Goal: Task Accomplishment & Management: Manage account settings

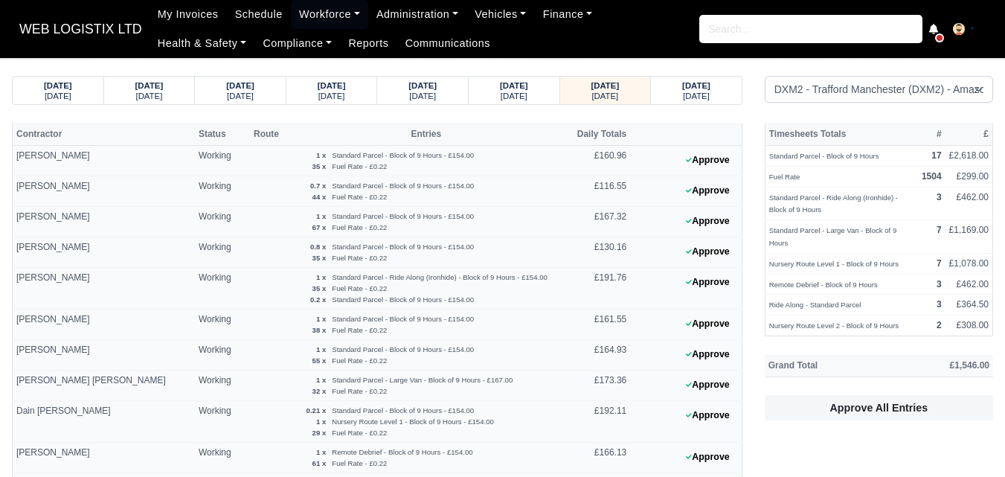
select select "1"
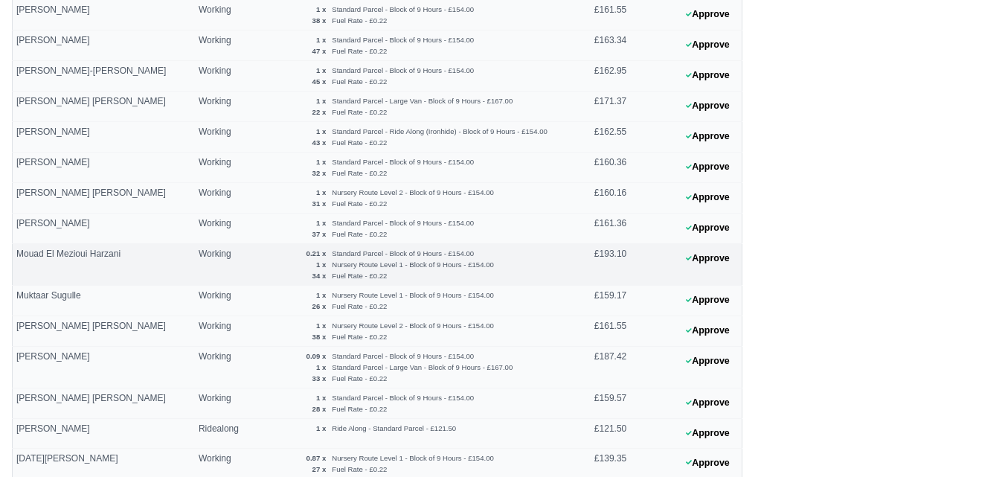
scroll to position [744, 0]
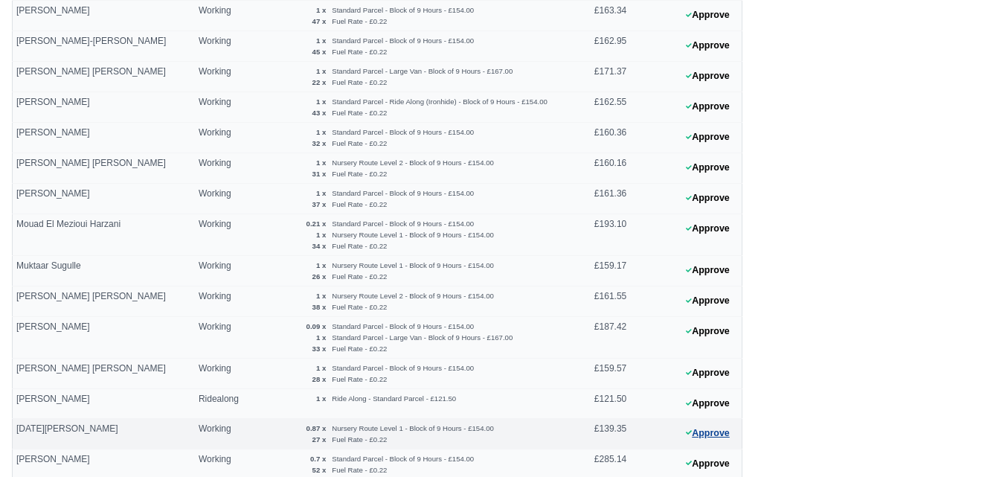
click at [694, 443] on button "Approve" at bounding box center [708, 434] width 60 height 22
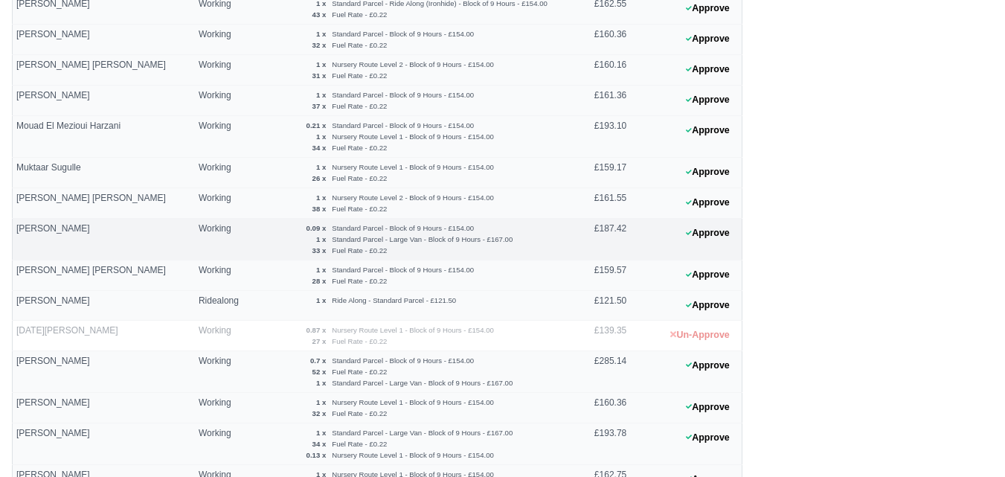
scroll to position [992, 0]
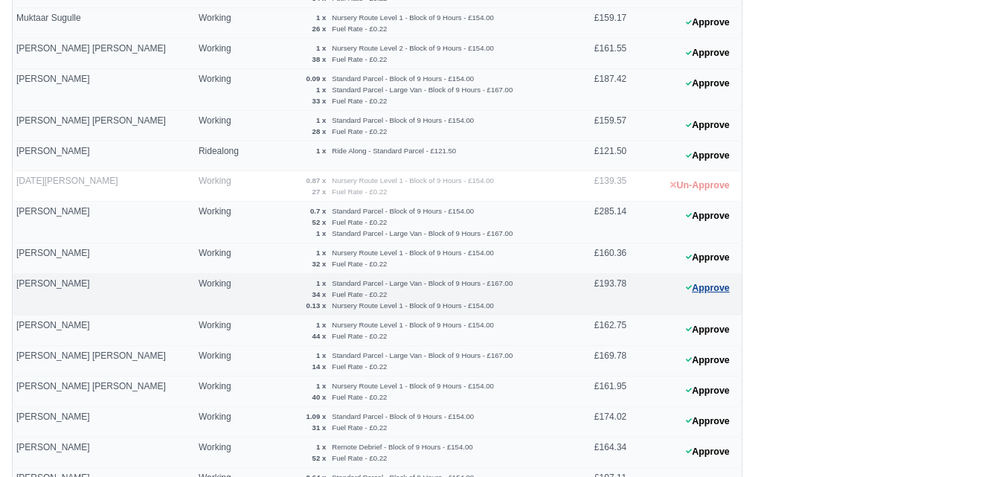
click at [716, 293] on button "Approve" at bounding box center [708, 289] width 60 height 22
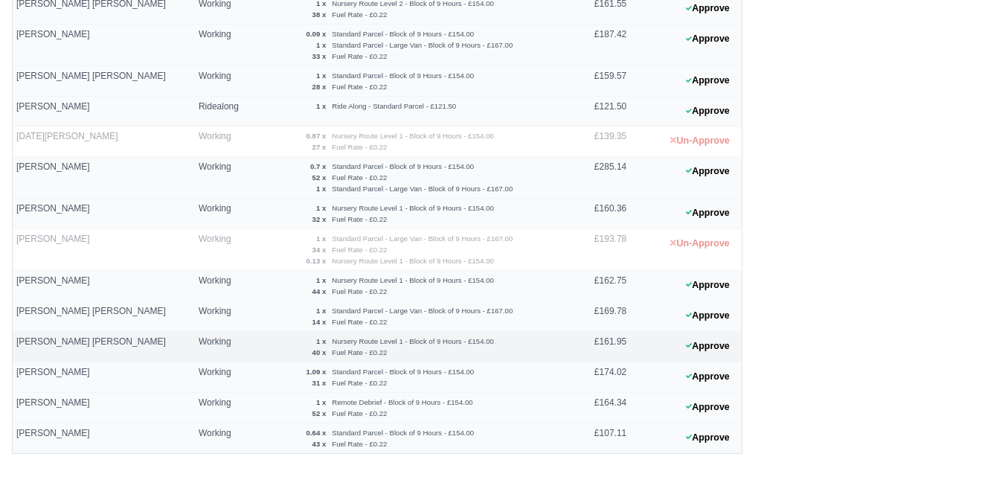
scroll to position [1078, 0]
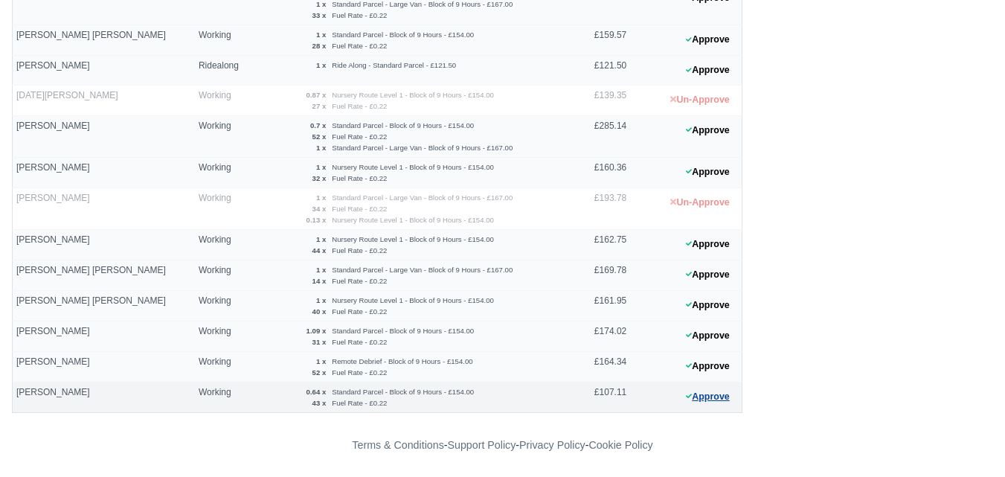
click at [711, 395] on button "Approve" at bounding box center [708, 397] width 60 height 22
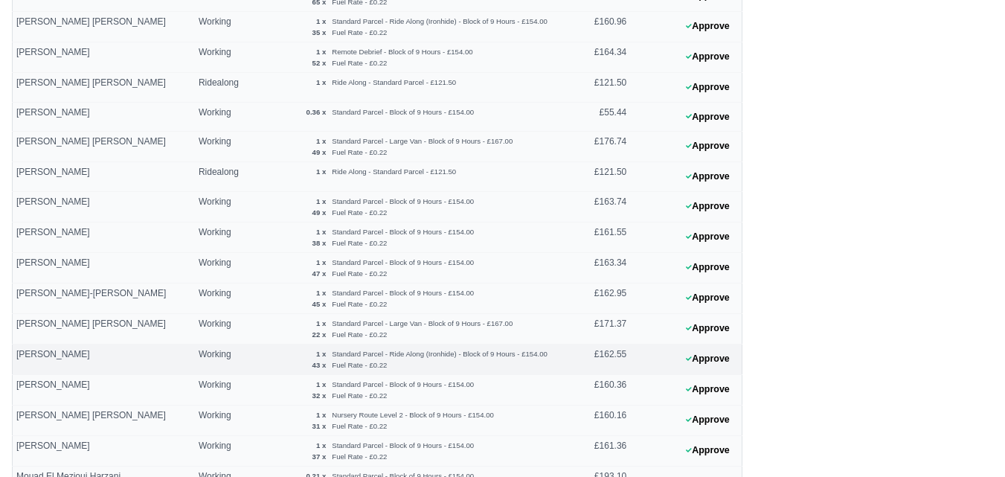
scroll to position [458, 0]
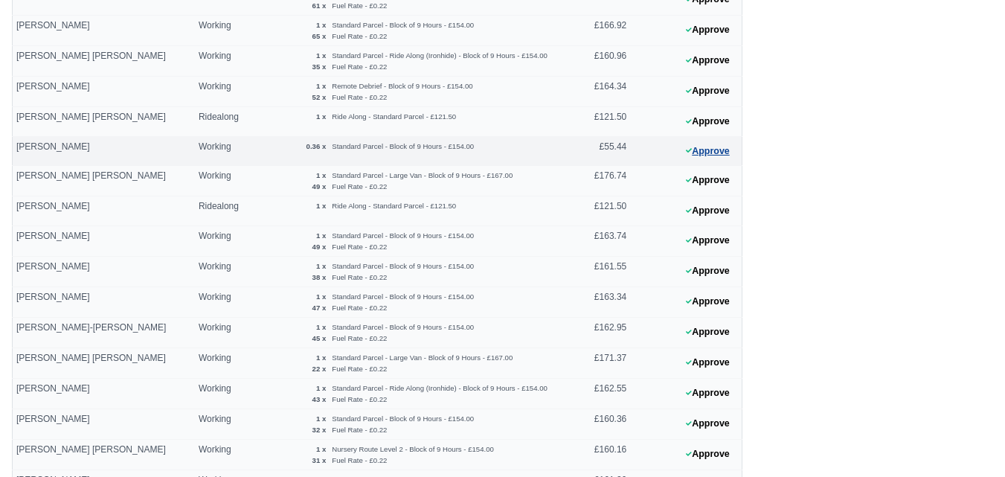
click at [710, 146] on button "Approve" at bounding box center [708, 152] width 60 height 22
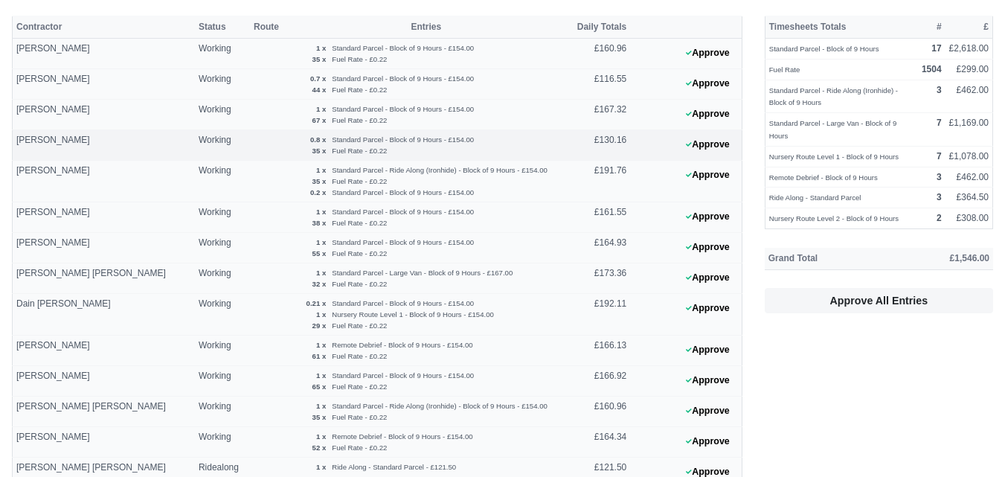
scroll to position [0, 0]
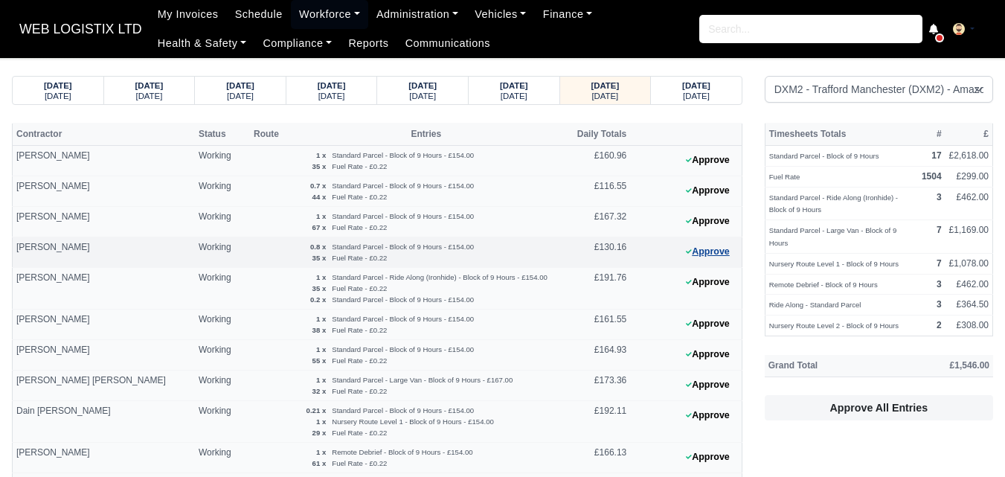
click at [708, 258] on button "Approve" at bounding box center [708, 252] width 60 height 22
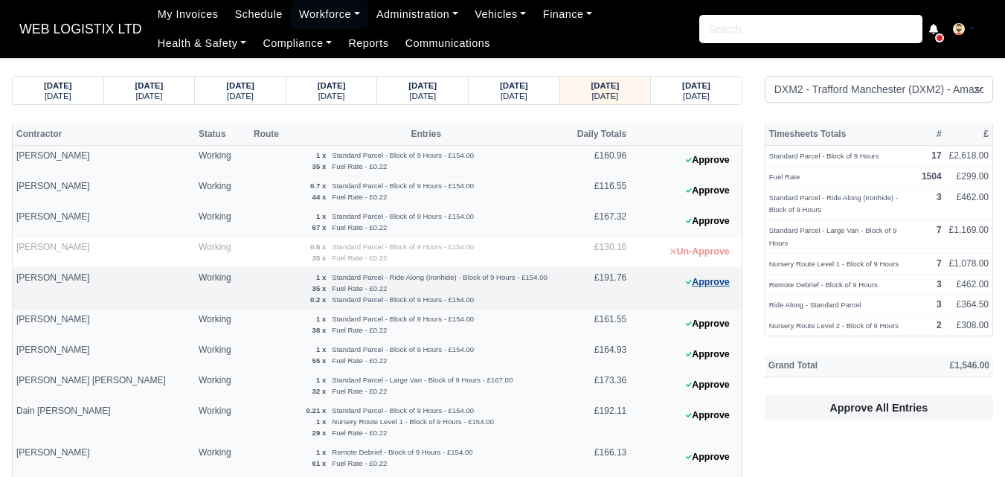
click at [720, 286] on button "Approve" at bounding box center [708, 283] width 60 height 22
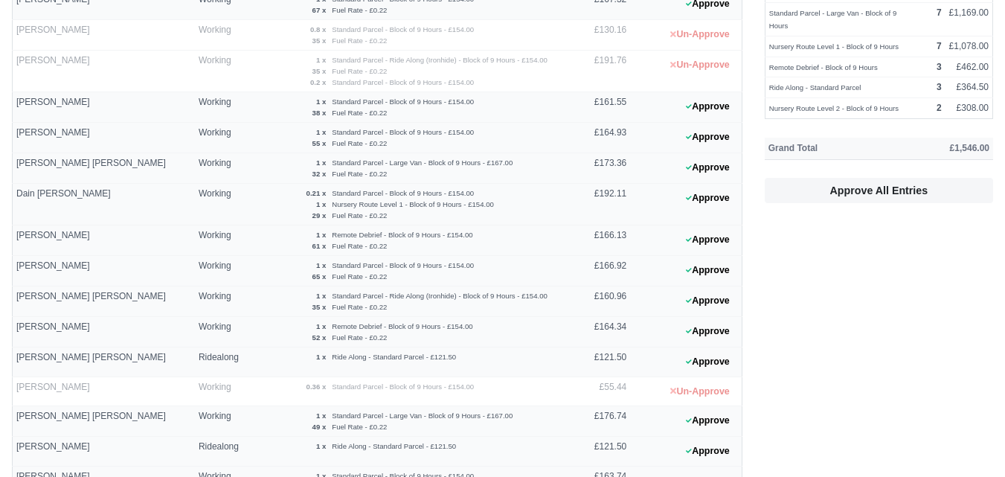
scroll to position [496, 0]
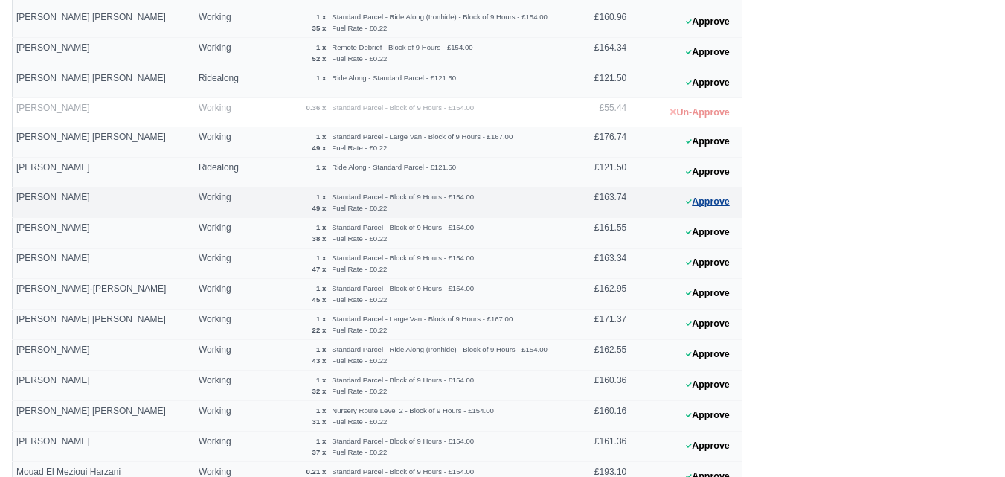
click at [720, 208] on button "Approve" at bounding box center [708, 202] width 60 height 22
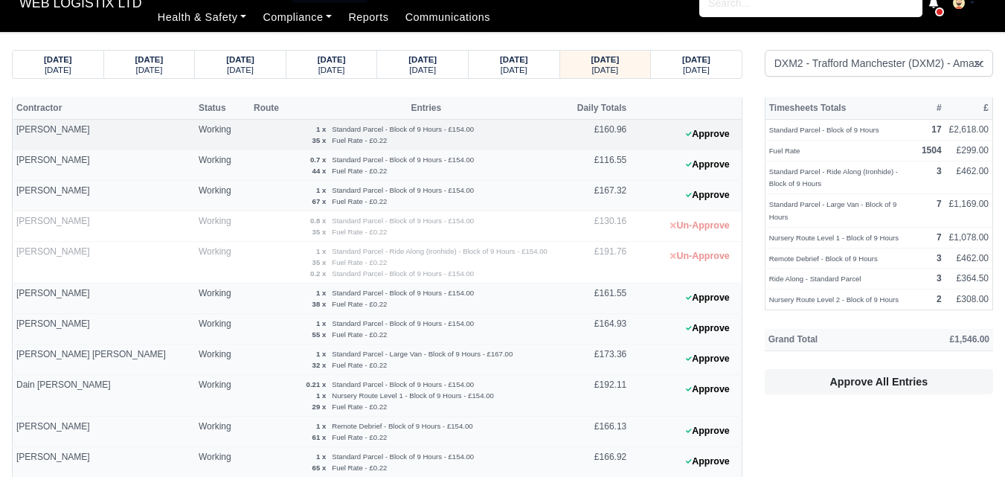
scroll to position [0, 0]
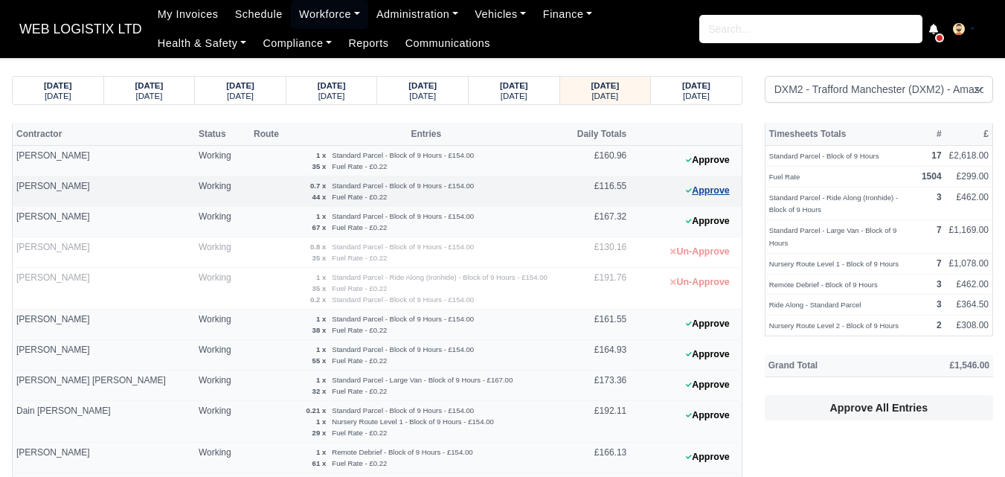
click at [706, 190] on button "Approve" at bounding box center [708, 191] width 60 height 22
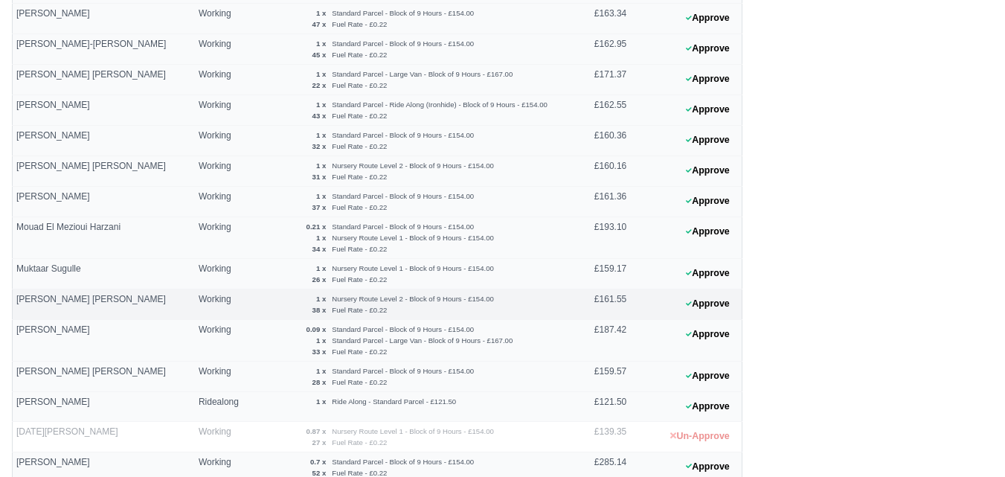
scroll to position [744, 0]
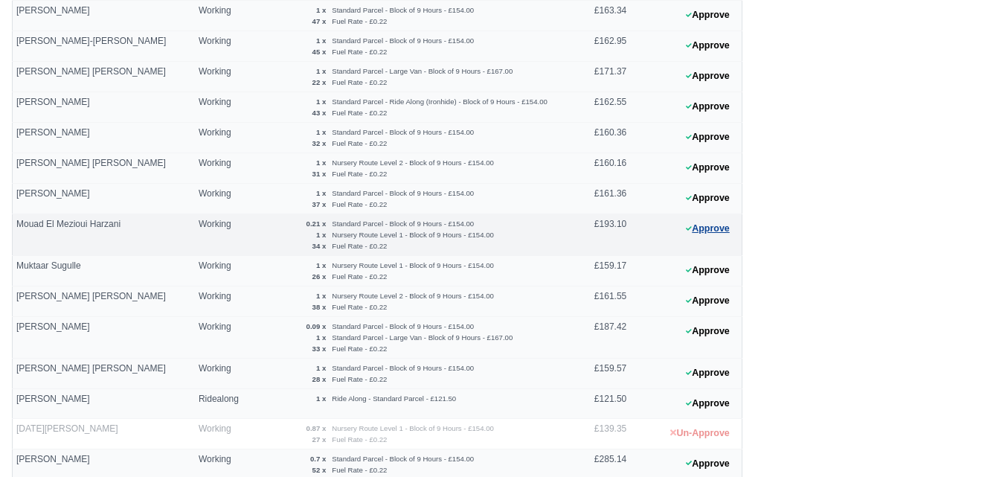
click at [717, 231] on button "Approve" at bounding box center [708, 229] width 60 height 22
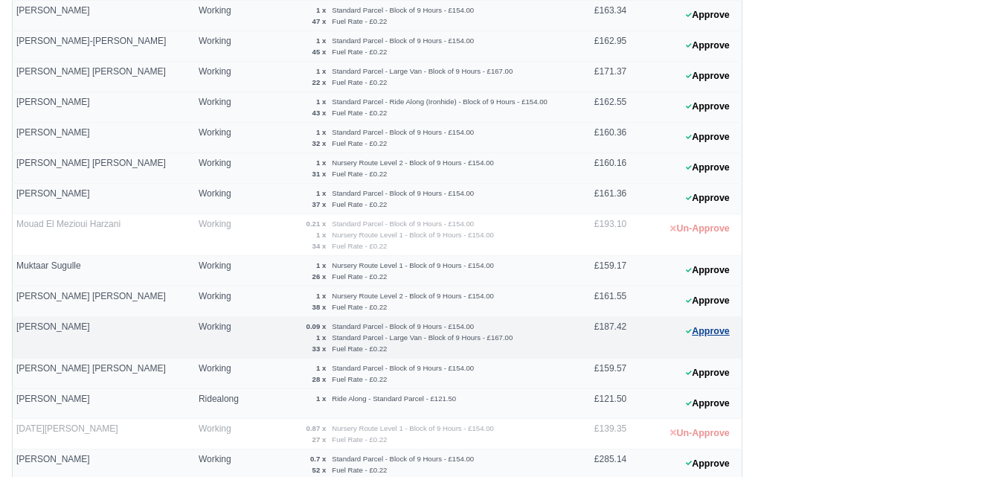
click at [708, 327] on button "Approve" at bounding box center [708, 332] width 60 height 22
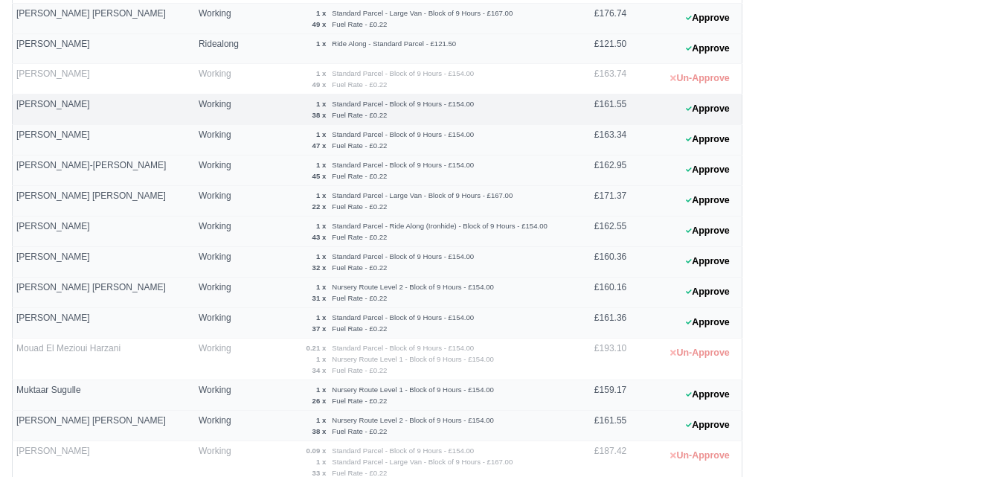
scroll to position [992, 0]
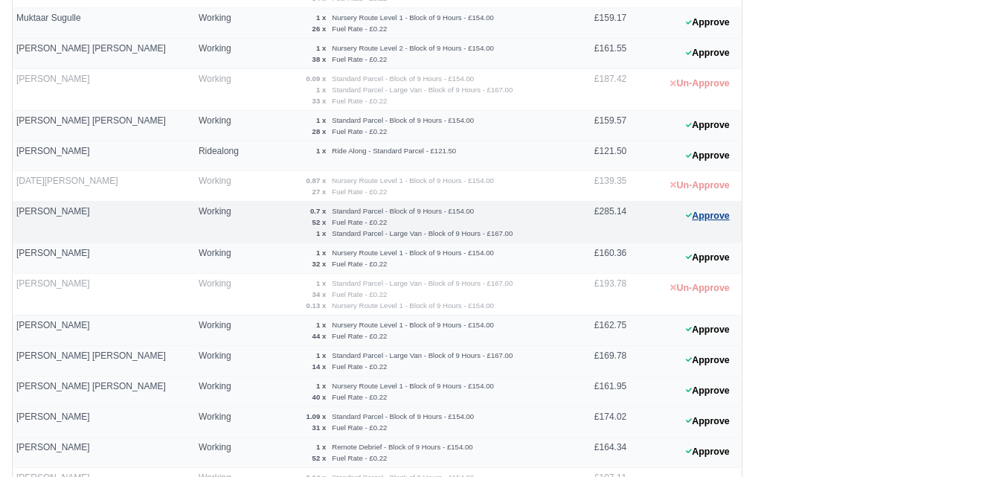
click at [720, 213] on button "Approve" at bounding box center [708, 216] width 60 height 22
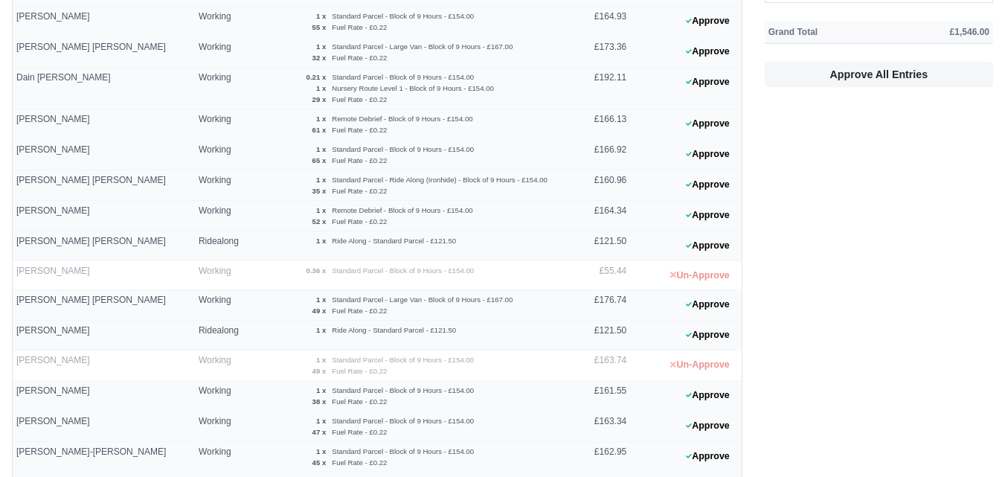
scroll to position [86, 0]
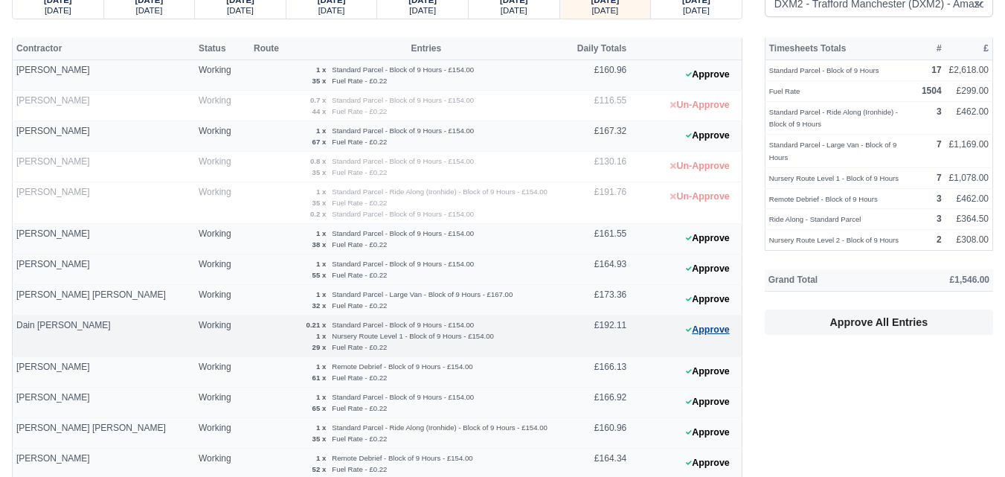
click at [710, 329] on button "Approve" at bounding box center [708, 330] width 60 height 22
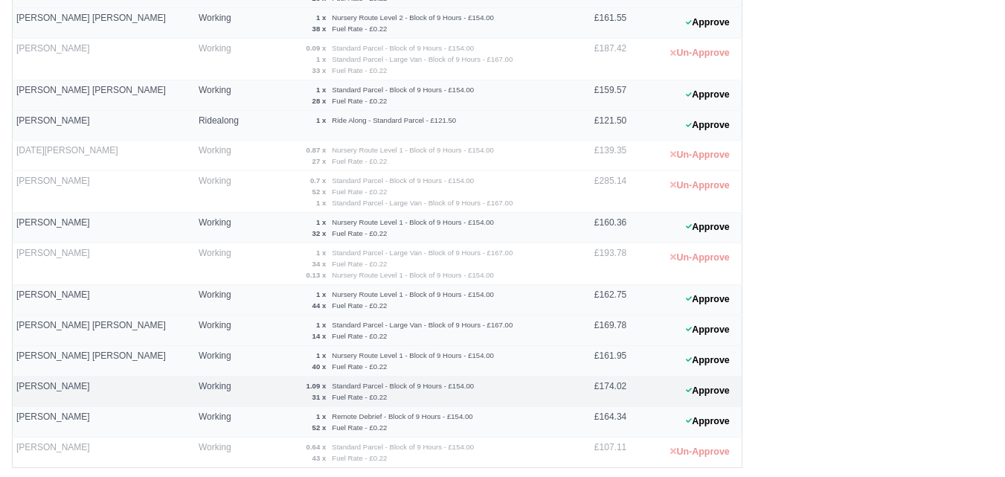
scroll to position [1078, 0]
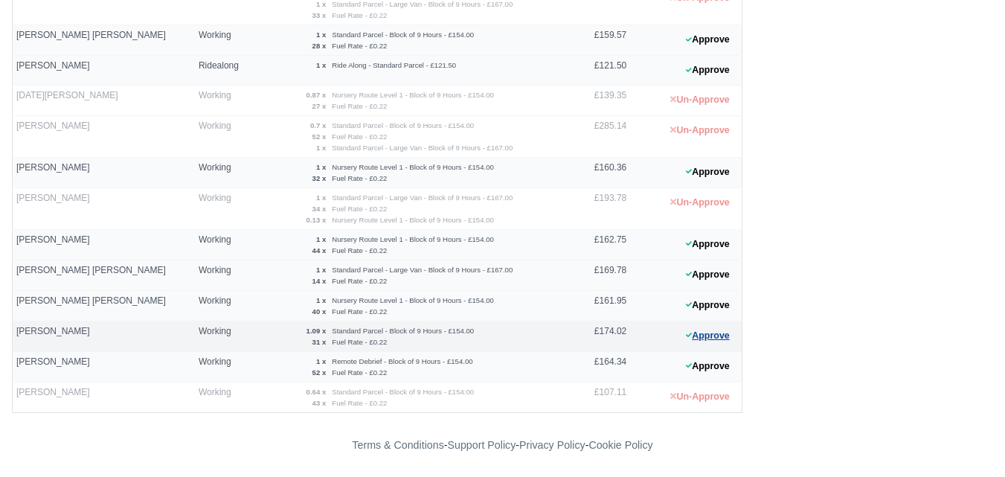
click at [702, 333] on button "Approve" at bounding box center [708, 336] width 60 height 22
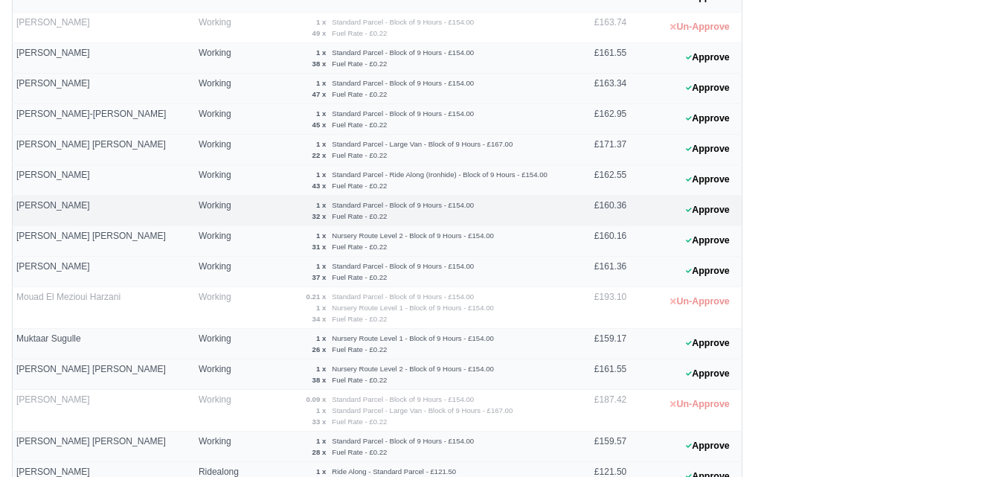
scroll to position [705, 0]
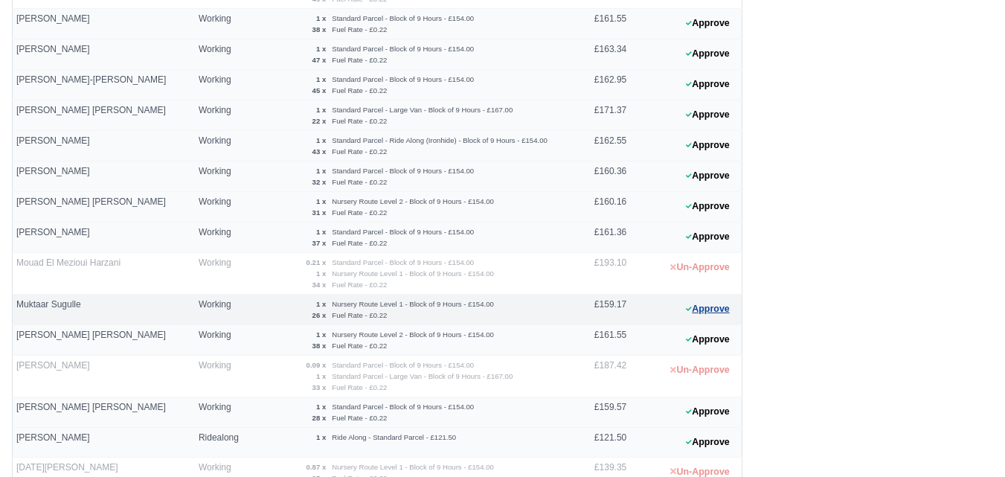
click at [705, 298] on button "Approve" at bounding box center [708, 309] width 60 height 22
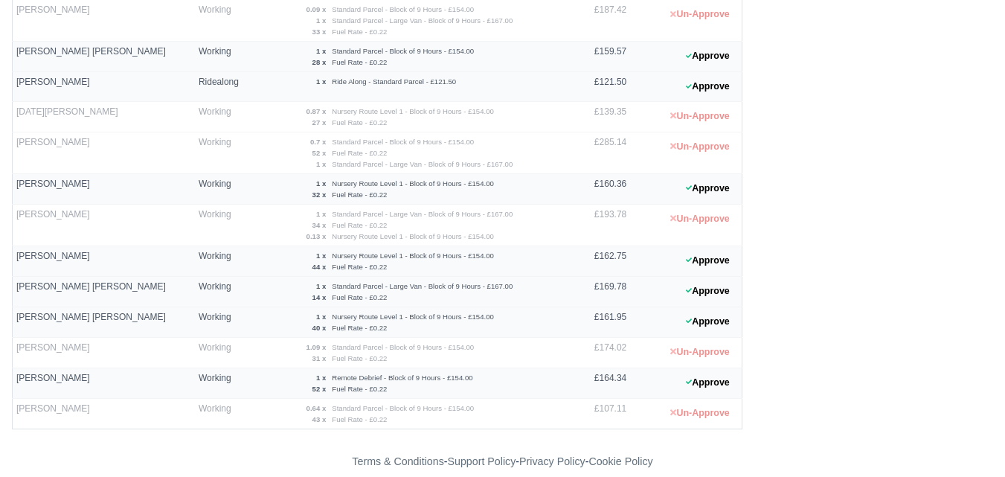
scroll to position [1078, 0]
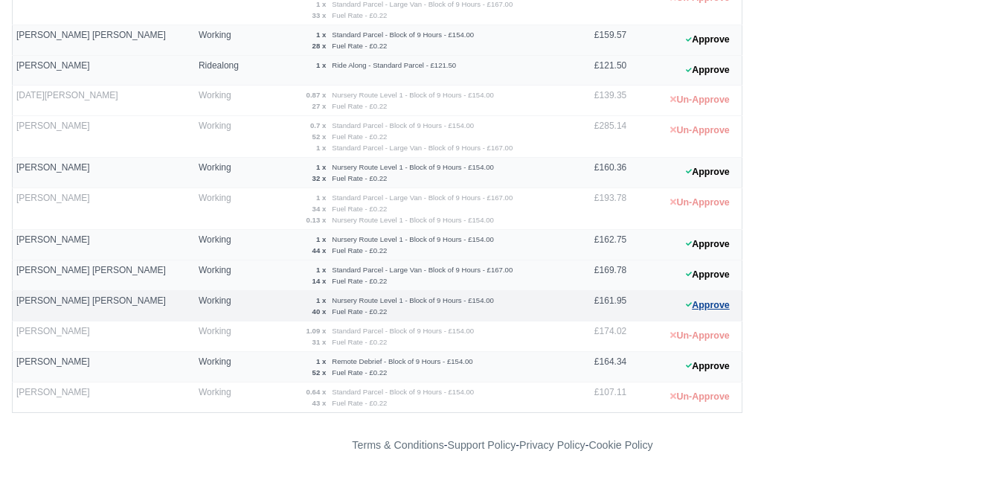
click at [700, 307] on button "Approve" at bounding box center [708, 306] width 60 height 22
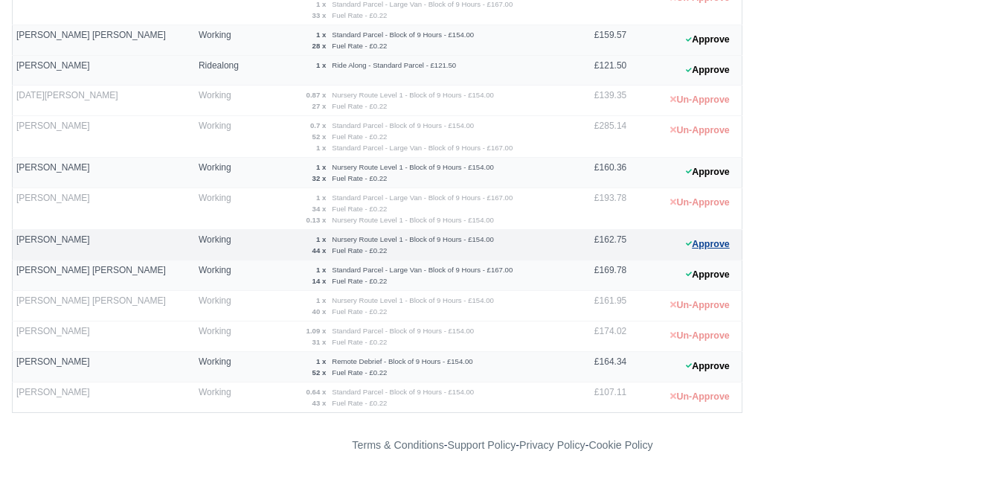
click at [707, 253] on button "Approve" at bounding box center [708, 245] width 60 height 22
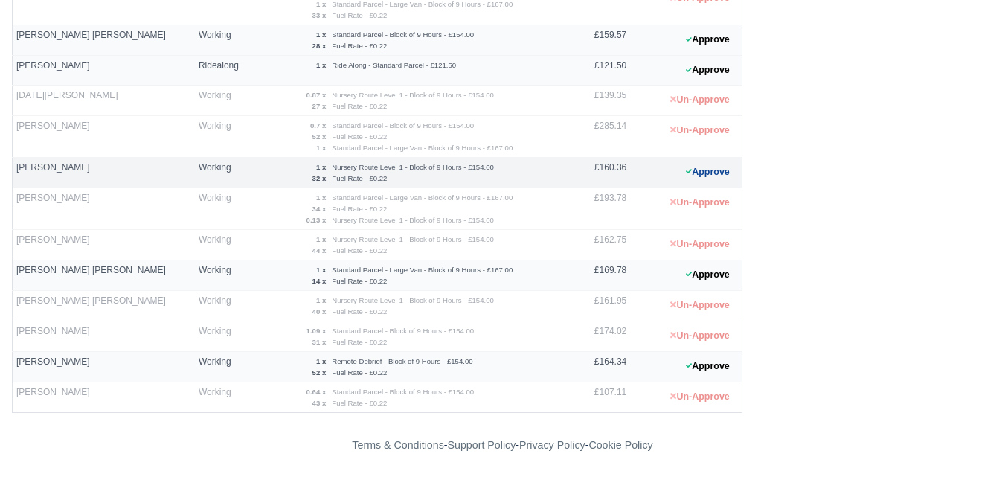
click at [712, 176] on button "Approve" at bounding box center [708, 172] width 60 height 22
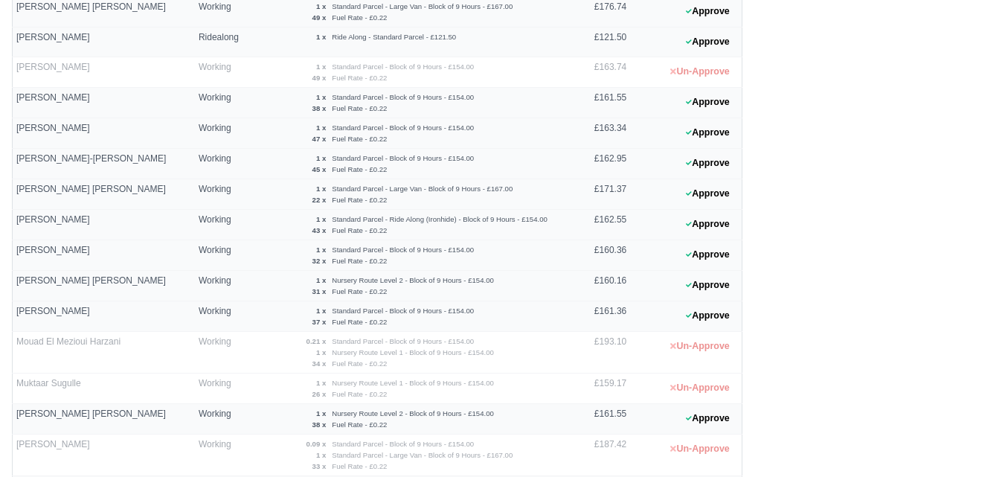
scroll to position [581, 0]
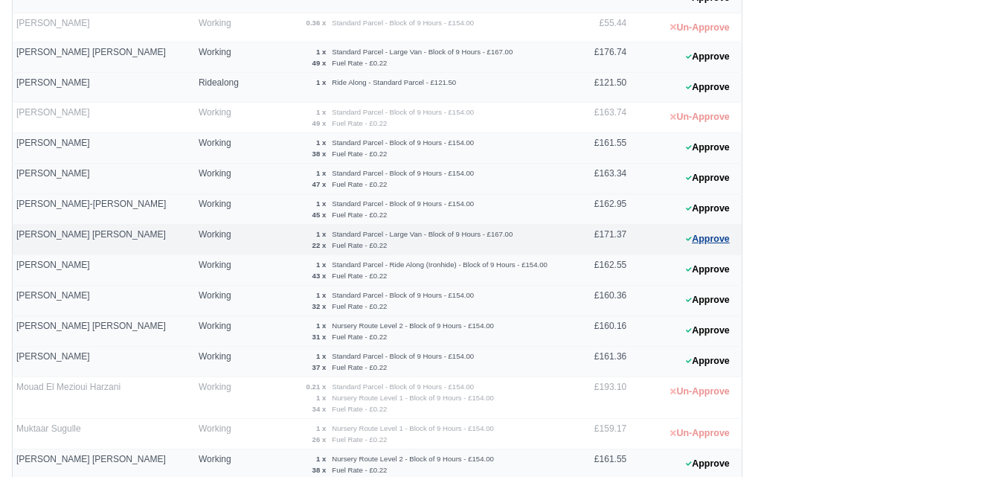
click at [694, 243] on button "Approve" at bounding box center [708, 239] width 60 height 22
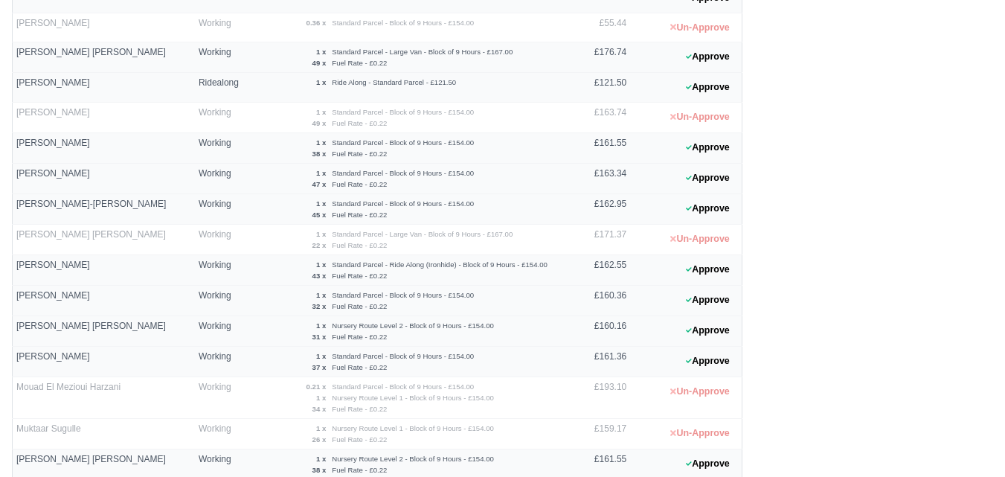
scroll to position [1078, 0]
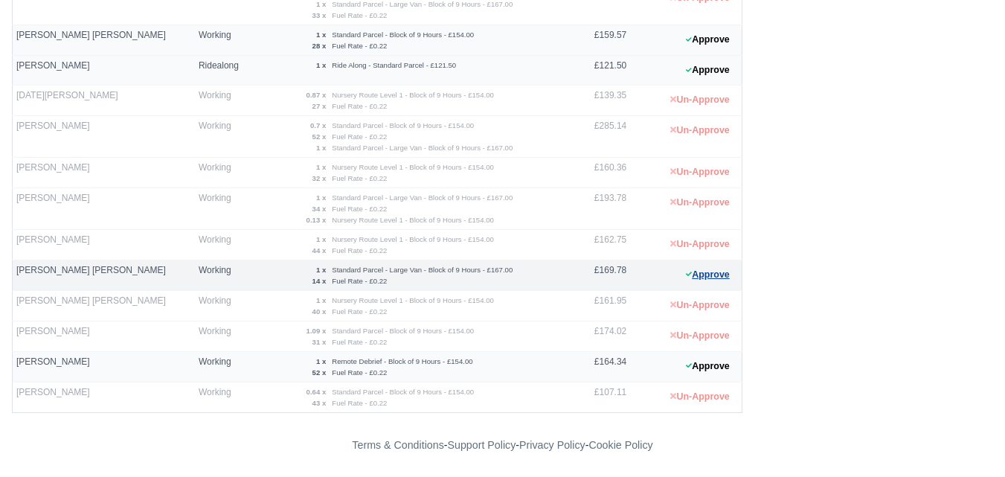
click at [698, 272] on button "Approve" at bounding box center [708, 275] width 60 height 22
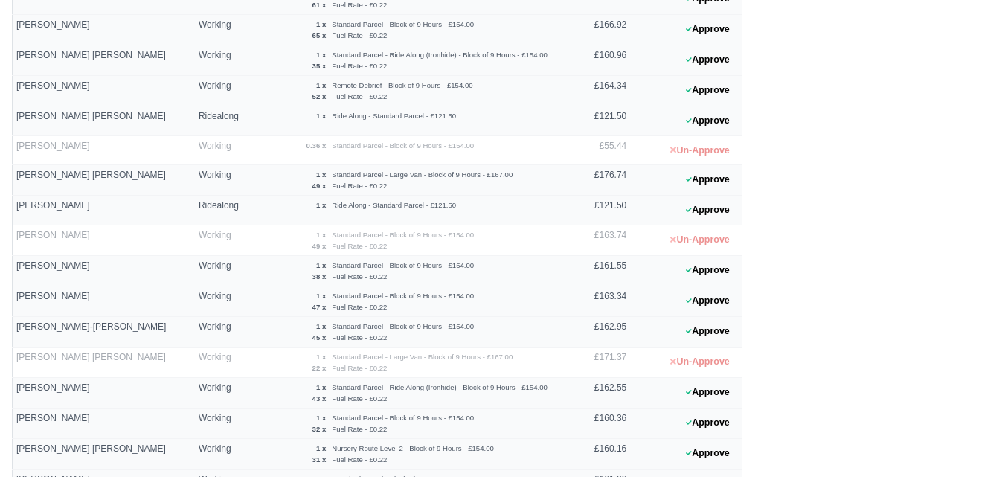
scroll to position [458, 0]
click at [735, 174] on button "Approve" at bounding box center [708, 181] width 60 height 22
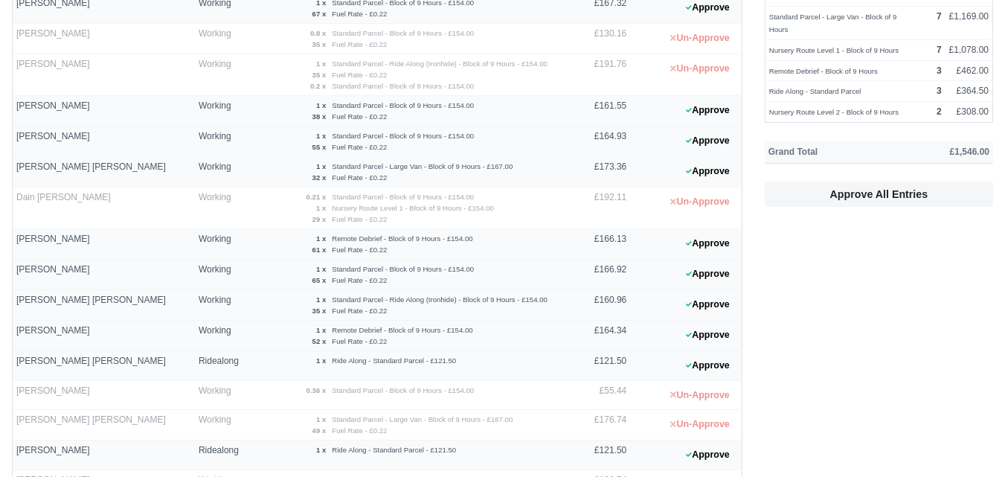
scroll to position [209, 0]
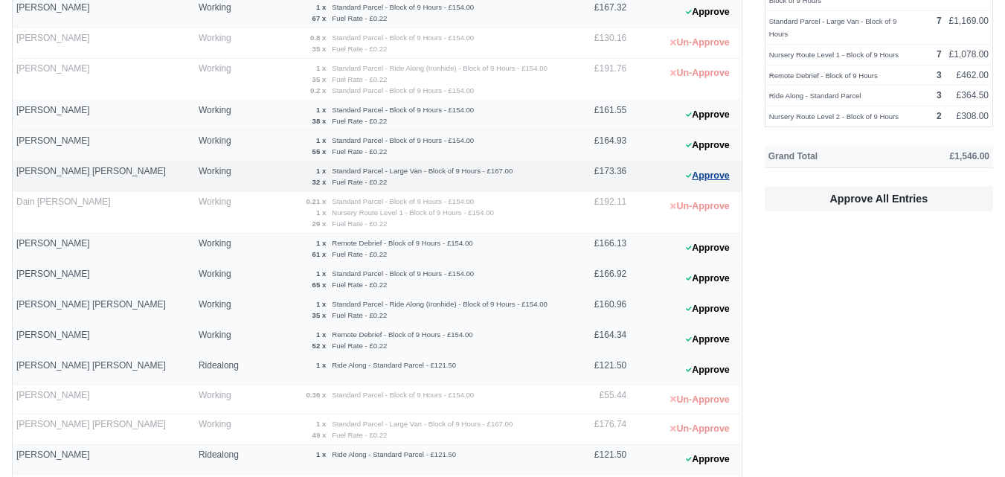
click at [729, 170] on button "Approve" at bounding box center [708, 176] width 60 height 22
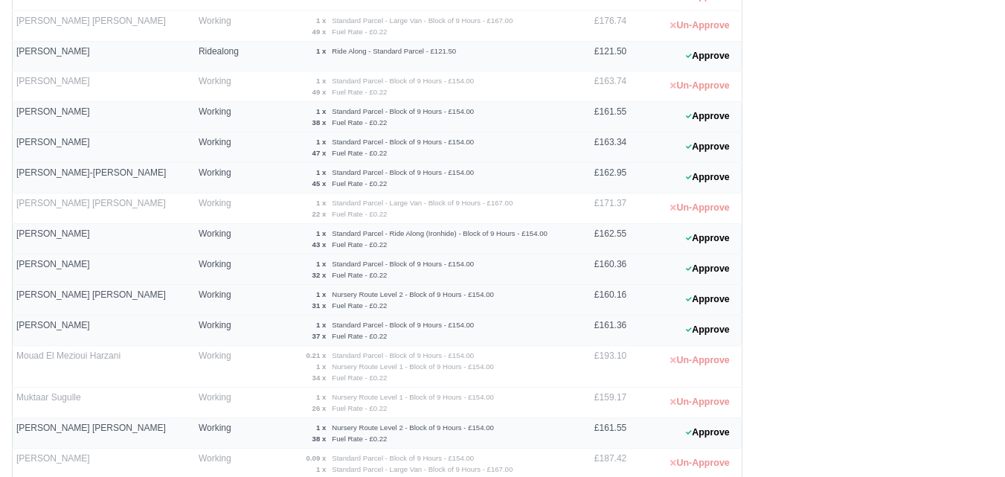
scroll to position [581, 0]
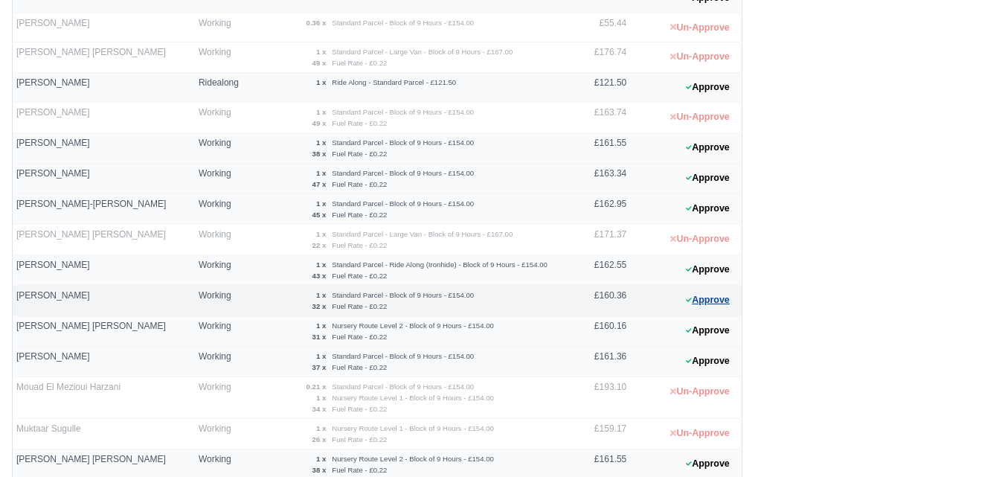
click at [690, 307] on button "Approve" at bounding box center [708, 300] width 60 height 22
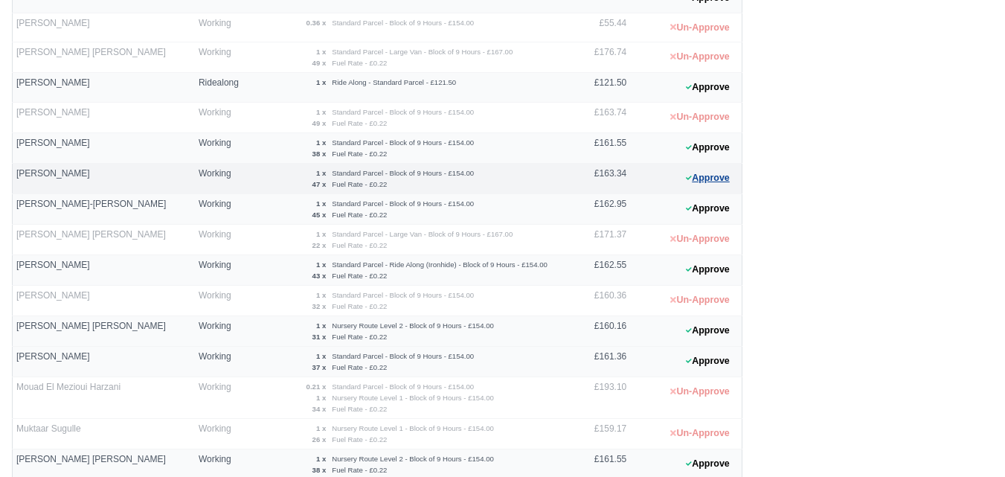
click at [710, 176] on button "Approve" at bounding box center [708, 178] width 60 height 22
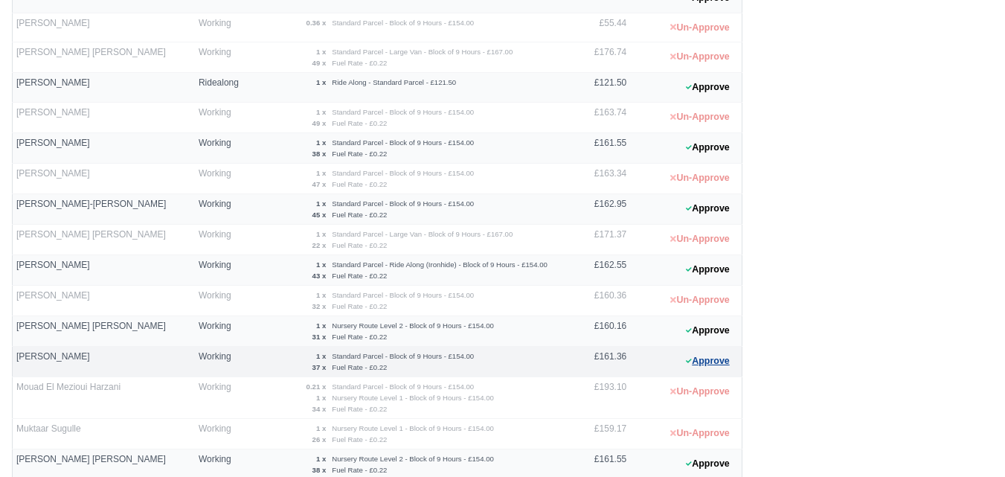
click at [711, 353] on button "Approve" at bounding box center [708, 361] width 60 height 22
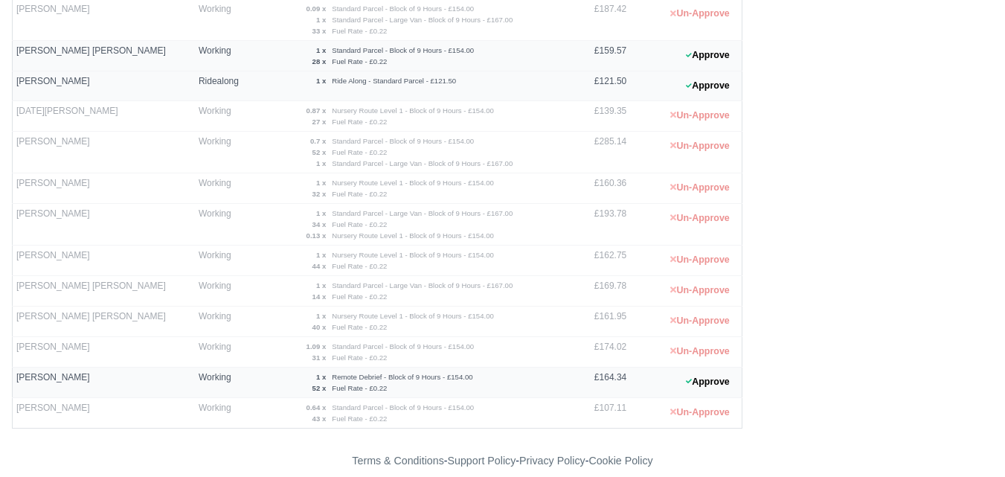
scroll to position [1078, 0]
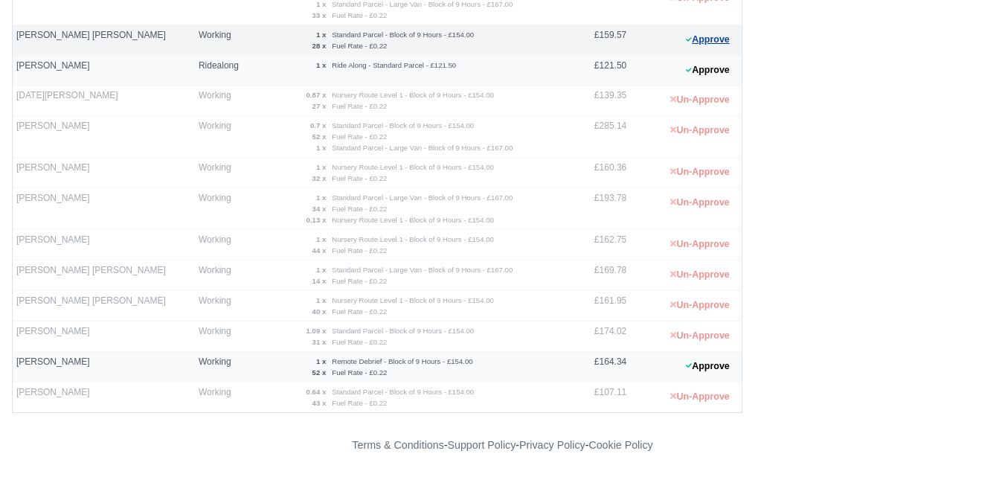
click at [694, 38] on button "Approve" at bounding box center [708, 40] width 60 height 22
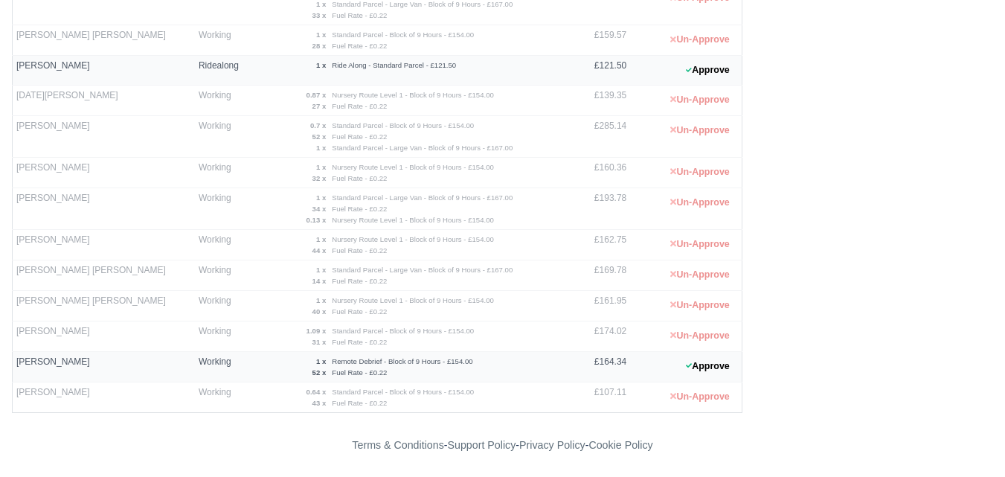
scroll to position [0, 0]
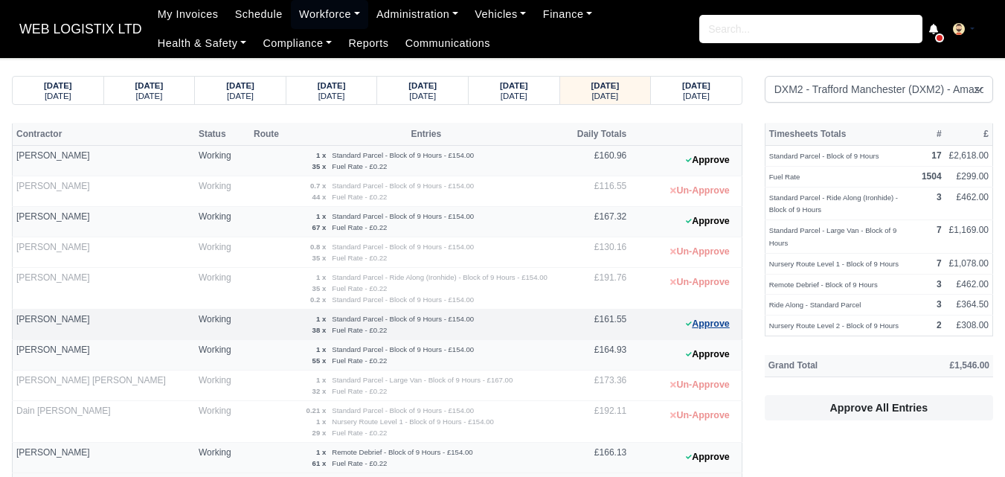
click at [694, 321] on button "Approve" at bounding box center [708, 324] width 60 height 22
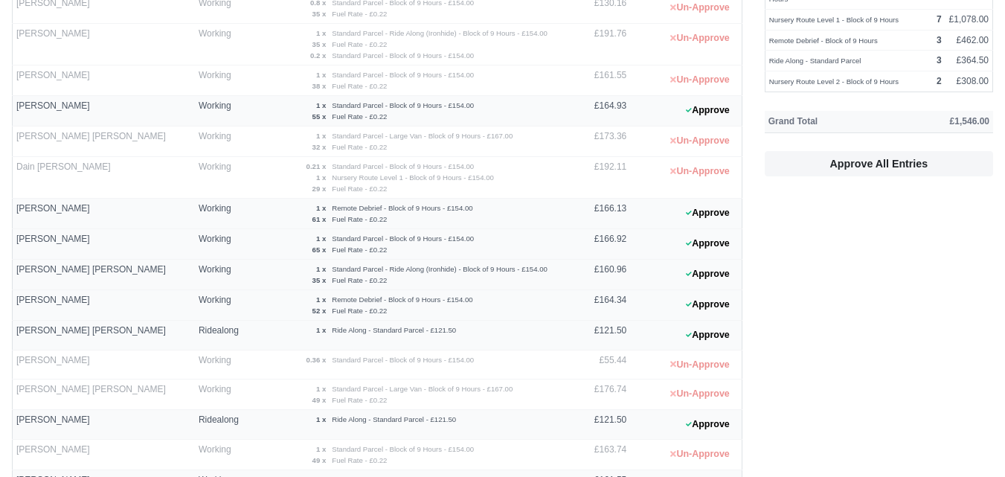
scroll to position [496, 0]
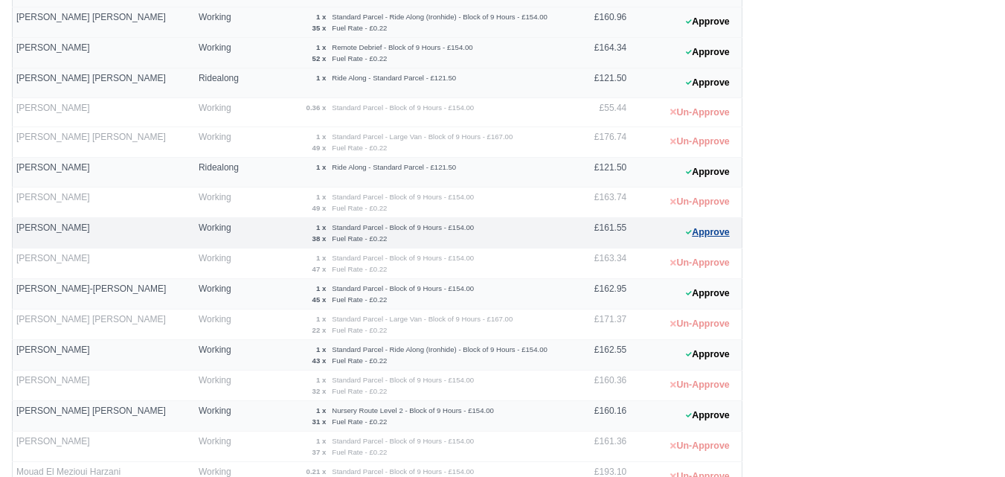
click at [716, 238] on button "Approve" at bounding box center [708, 233] width 60 height 22
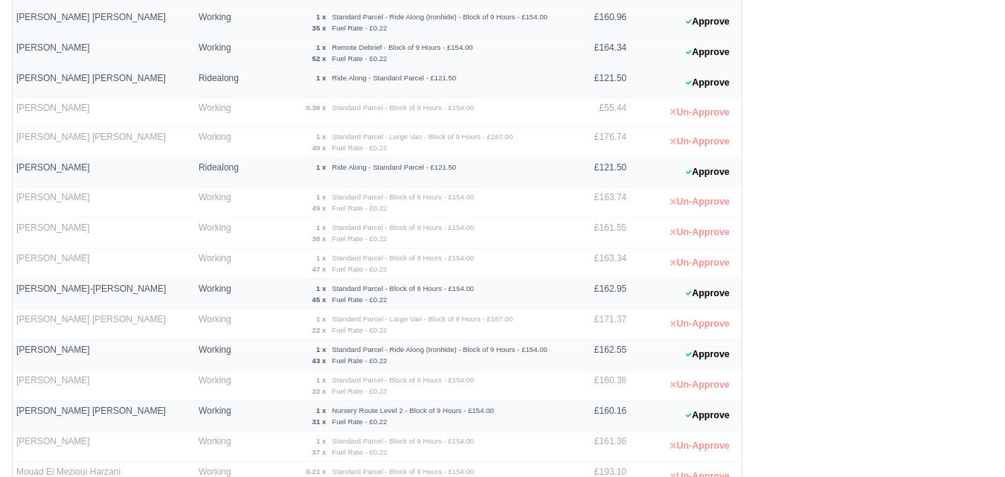
scroll to position [0, 0]
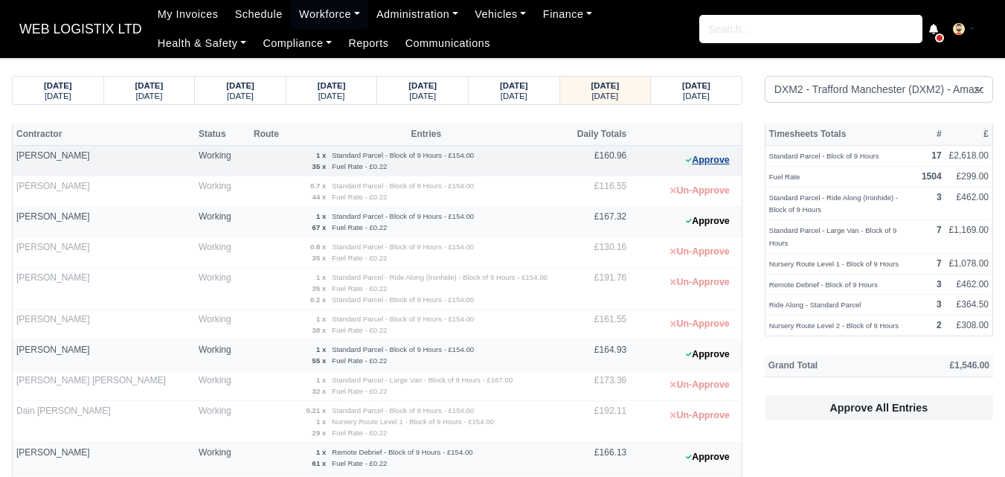
click at [699, 162] on button "Approve" at bounding box center [708, 161] width 60 height 22
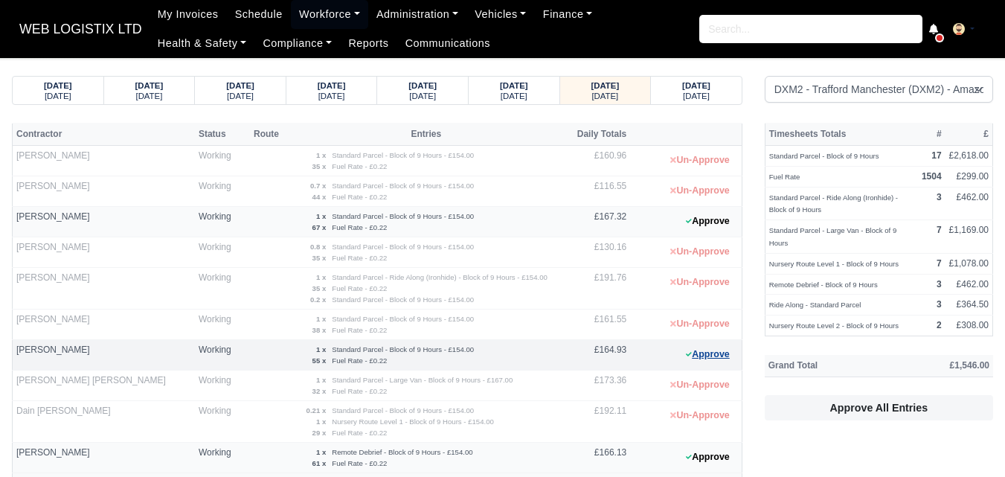
click at [690, 353] on icon at bounding box center [689, 354] width 6 height 9
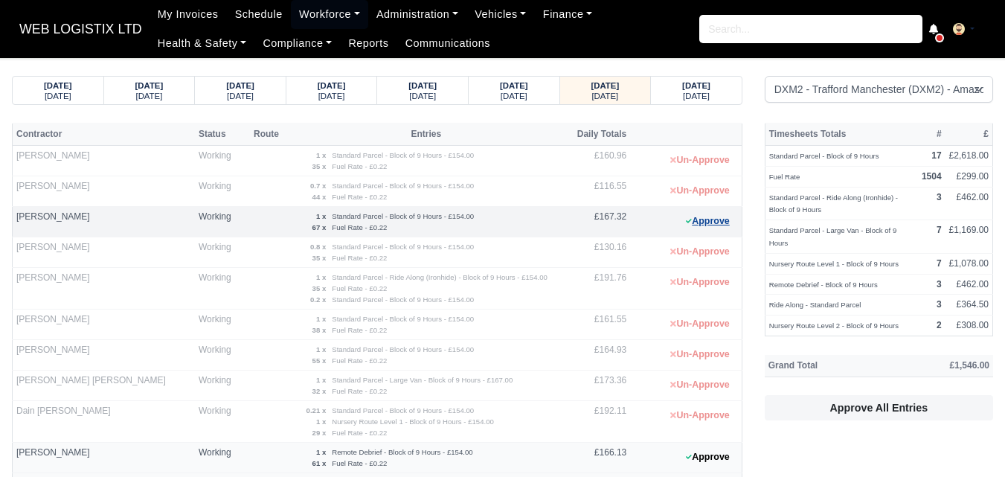
click at [699, 212] on button "Approve" at bounding box center [708, 222] width 60 height 22
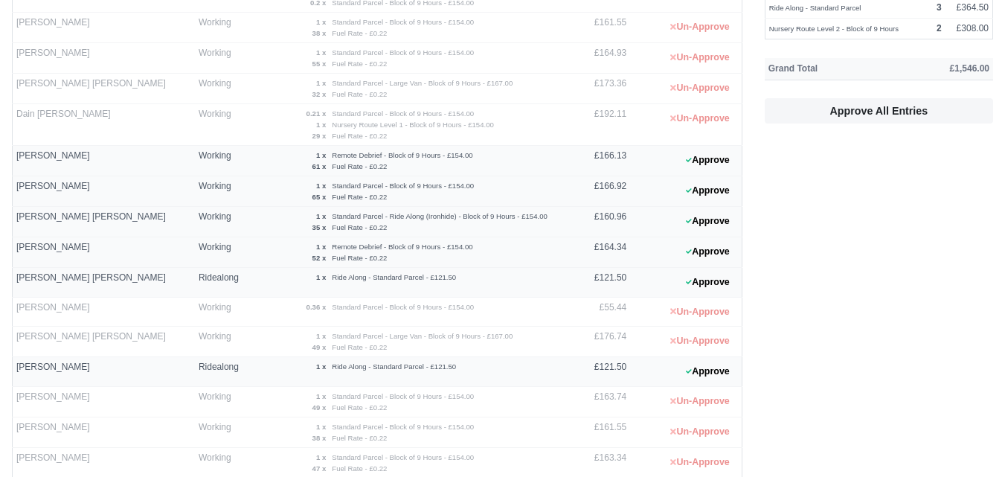
scroll to position [620, 0]
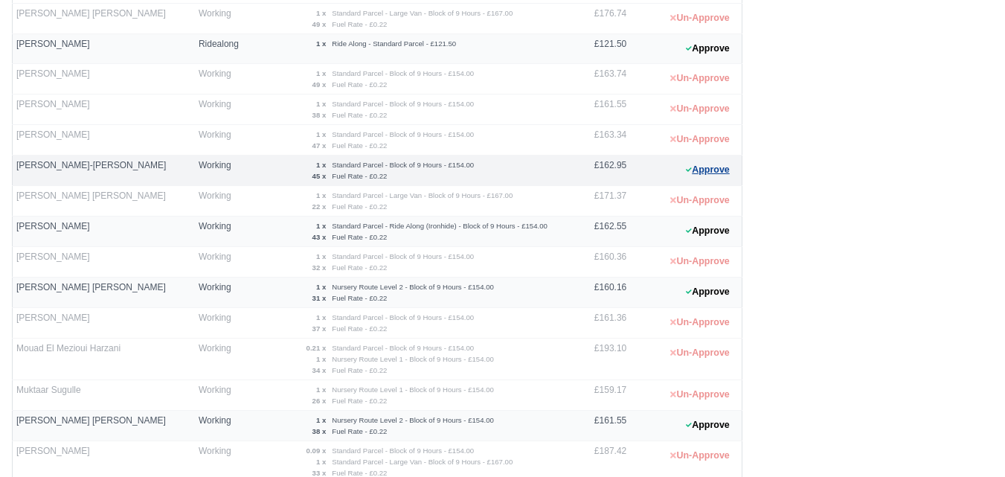
click at [726, 177] on button "Approve" at bounding box center [708, 170] width 60 height 22
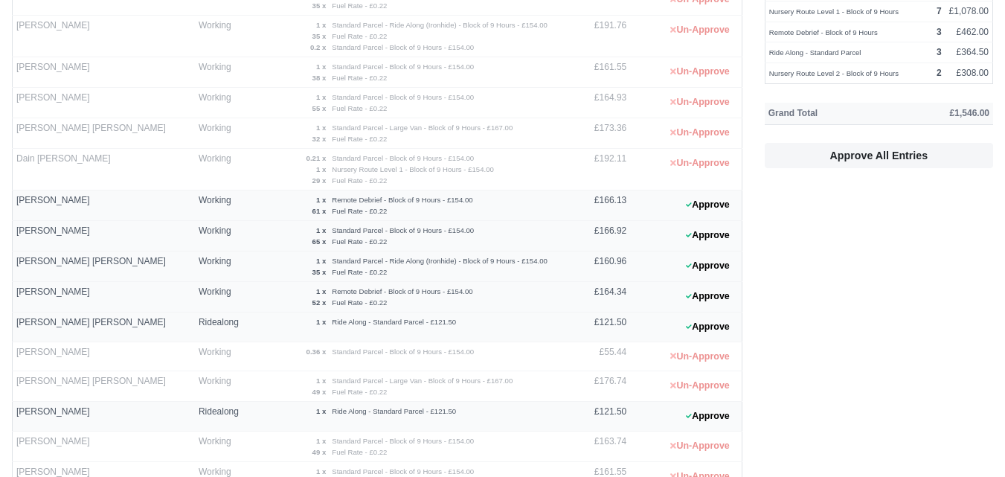
scroll to position [248, 0]
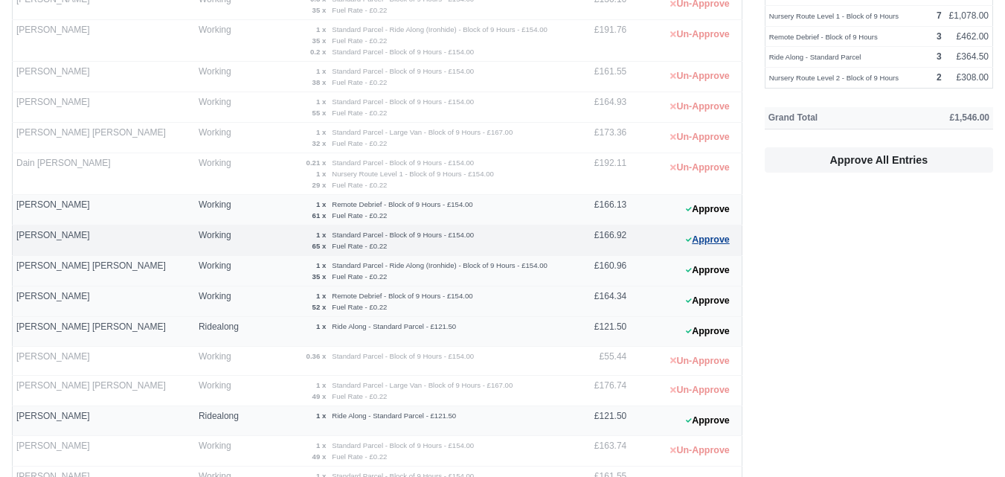
click at [682, 243] on button "Approve" at bounding box center [708, 240] width 60 height 22
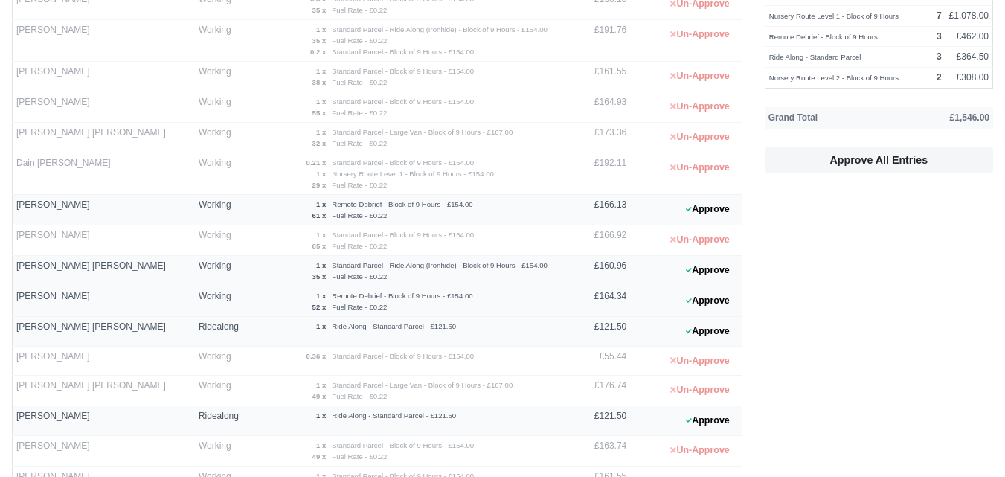
scroll to position [1078, 0]
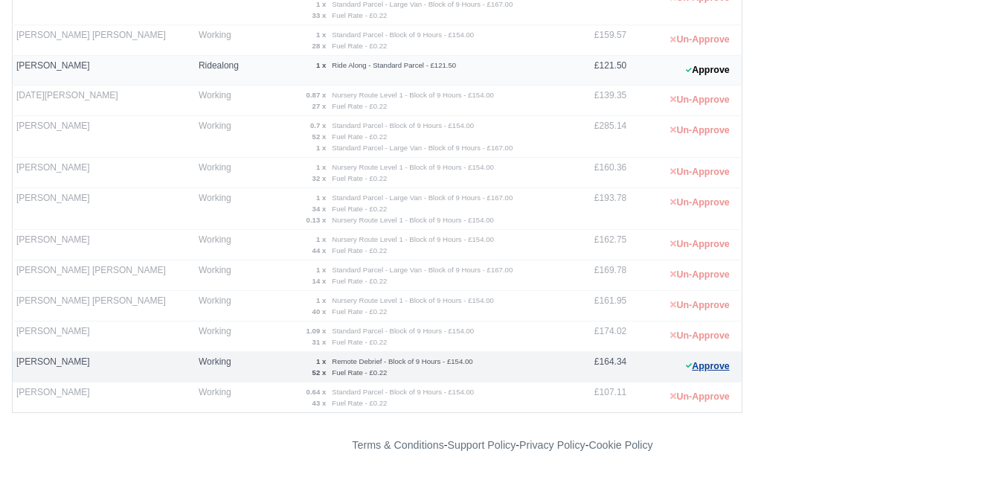
click at [707, 368] on button "Approve" at bounding box center [708, 367] width 60 height 22
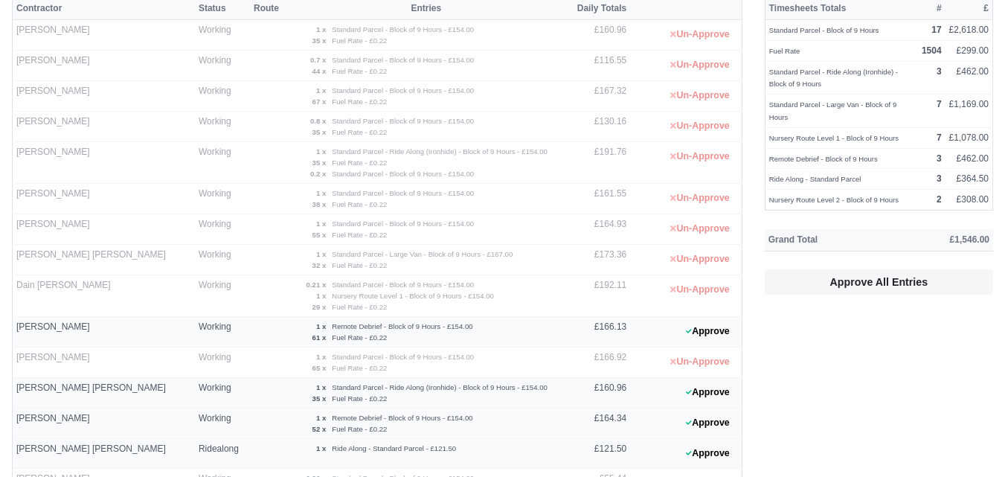
scroll to position [248, 0]
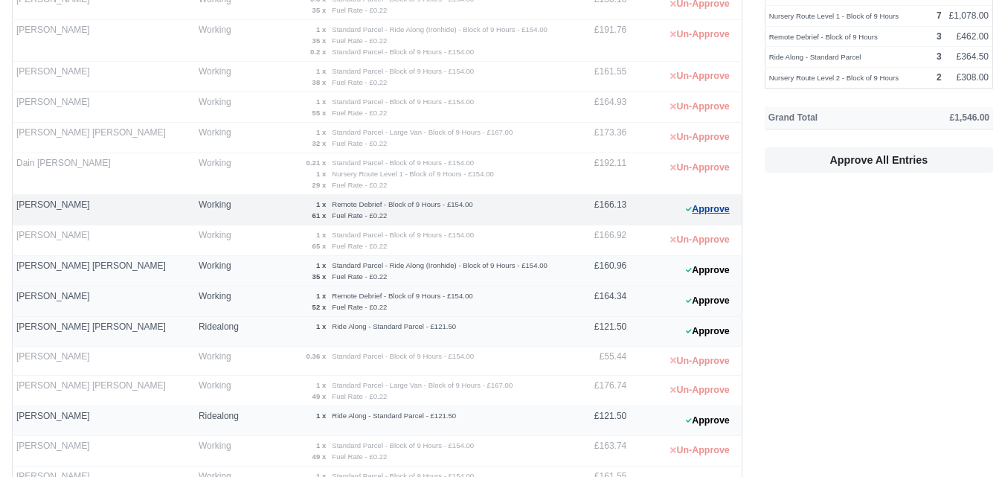
click at [729, 208] on button "Approve" at bounding box center [708, 210] width 60 height 22
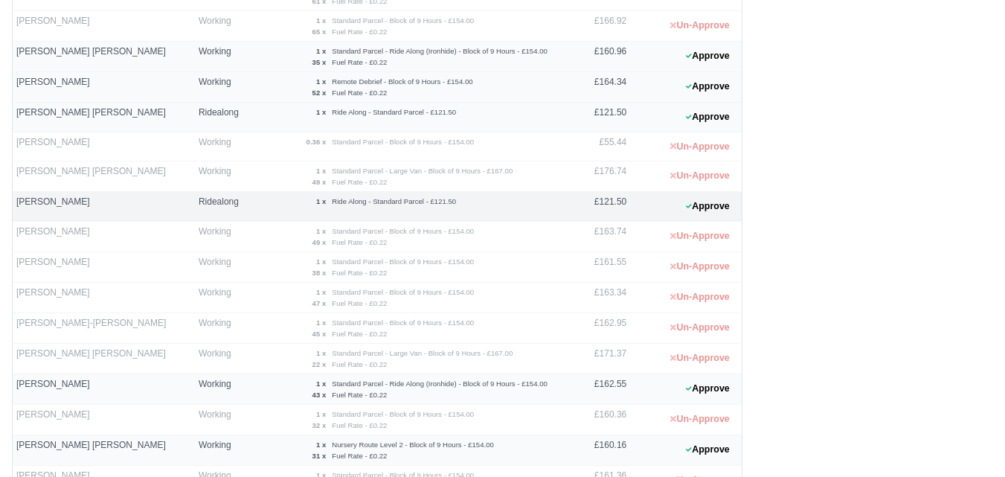
scroll to position [496, 0]
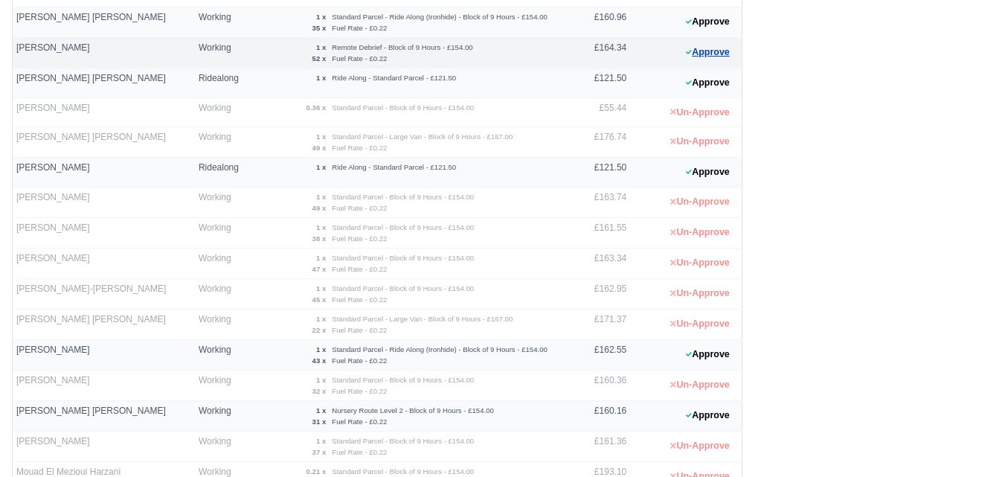
click at [711, 48] on button "Approve" at bounding box center [708, 53] width 60 height 22
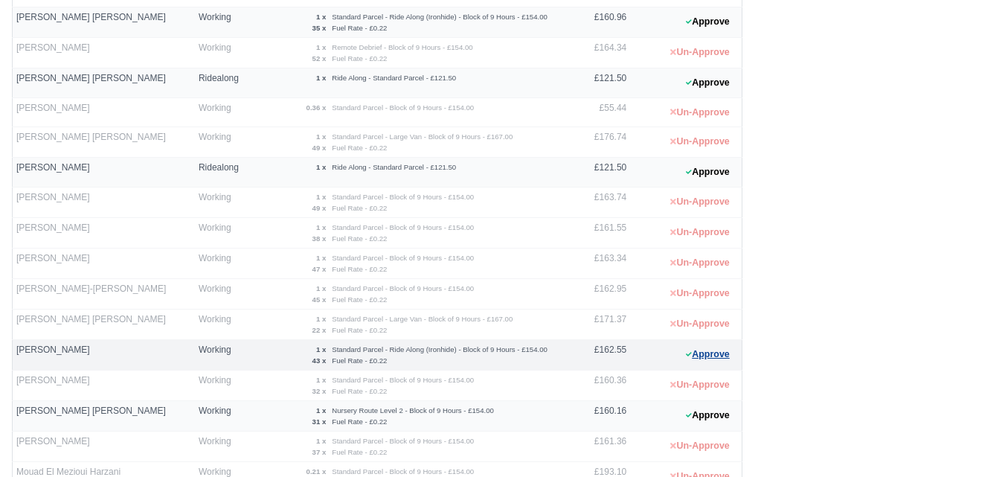
click at [699, 344] on button "Approve" at bounding box center [708, 355] width 60 height 22
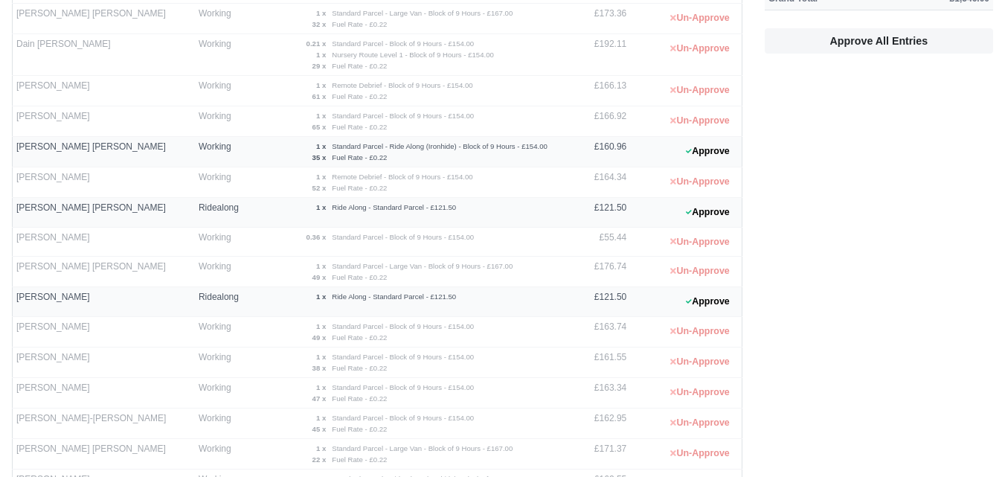
scroll to position [124, 0]
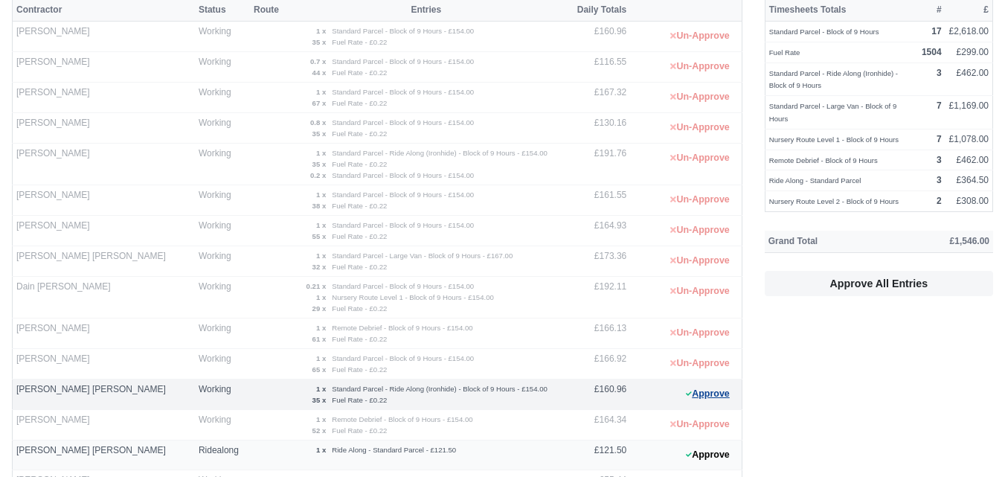
click at [724, 396] on button "Approve" at bounding box center [708, 394] width 60 height 22
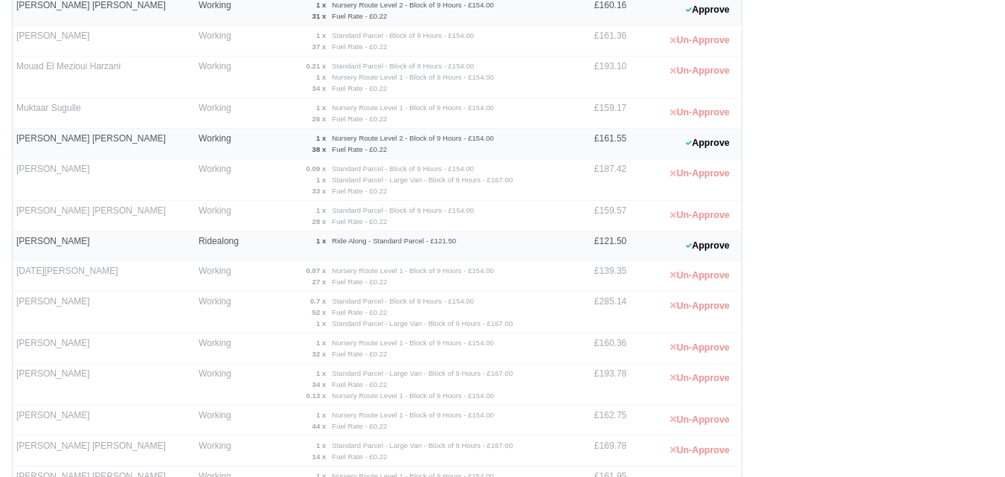
scroll to position [868, 0]
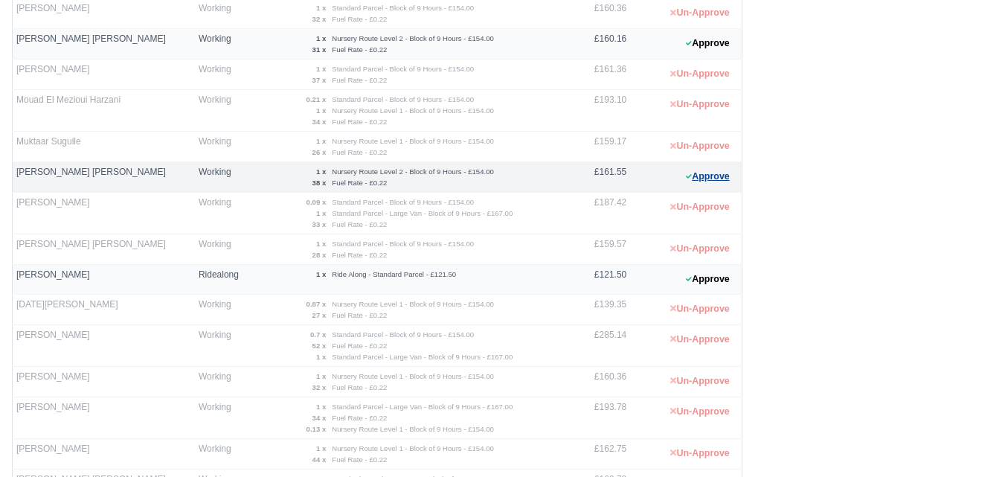
click at [718, 184] on button "Approve" at bounding box center [708, 177] width 60 height 22
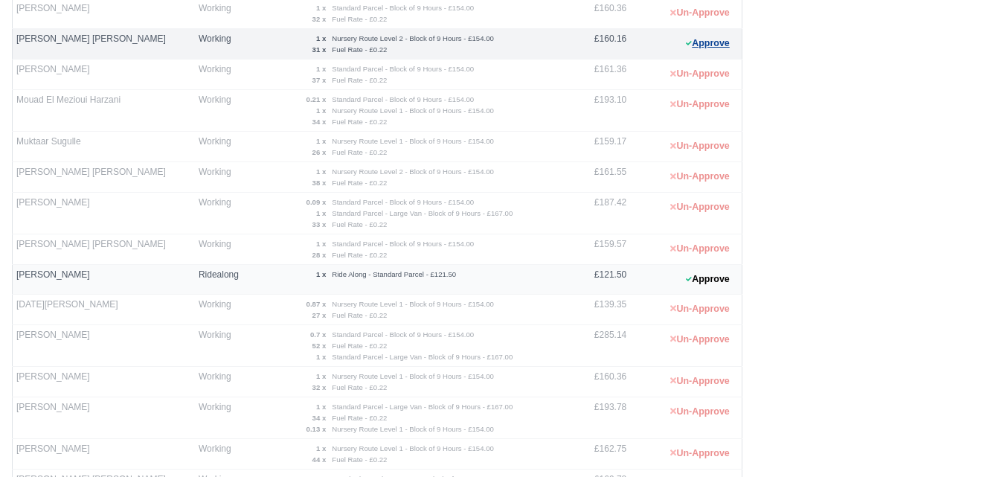
click at [708, 45] on button "Approve" at bounding box center [708, 44] width 60 height 22
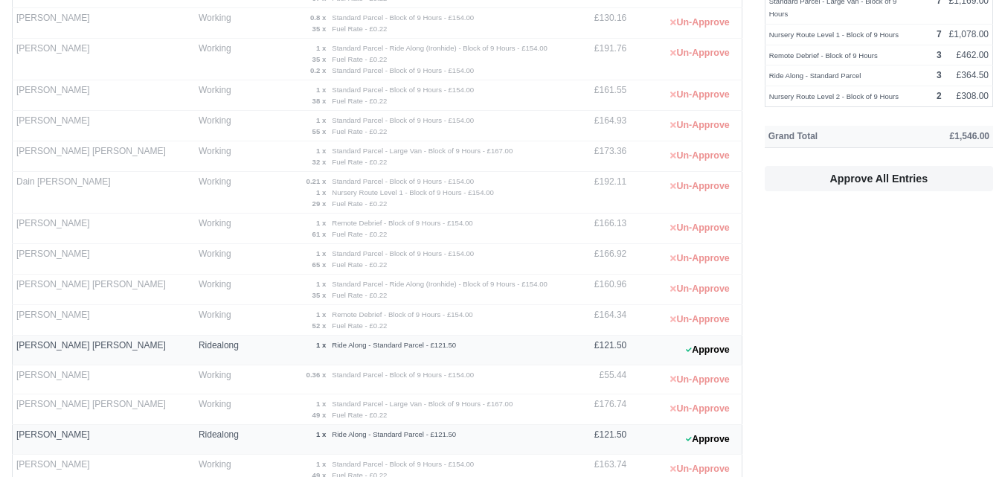
scroll to position [248, 0]
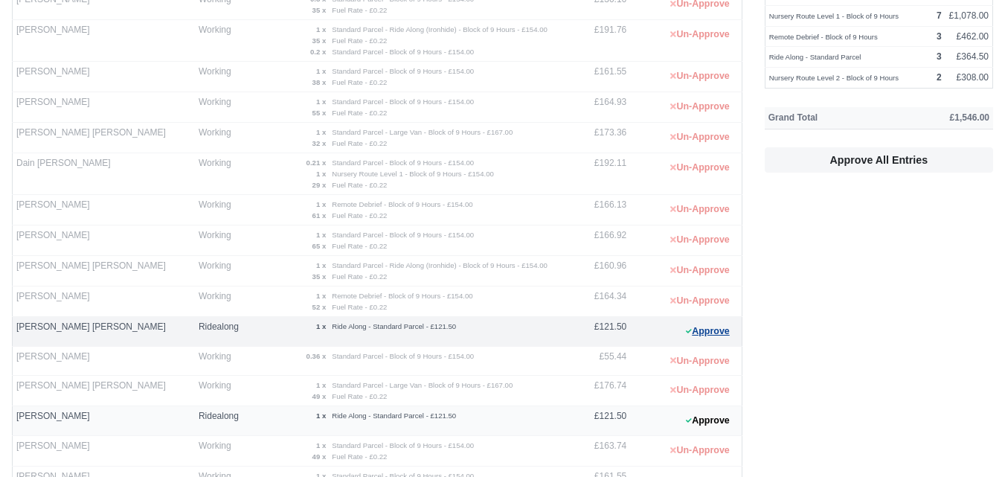
click at [719, 333] on button "Approve" at bounding box center [708, 332] width 60 height 22
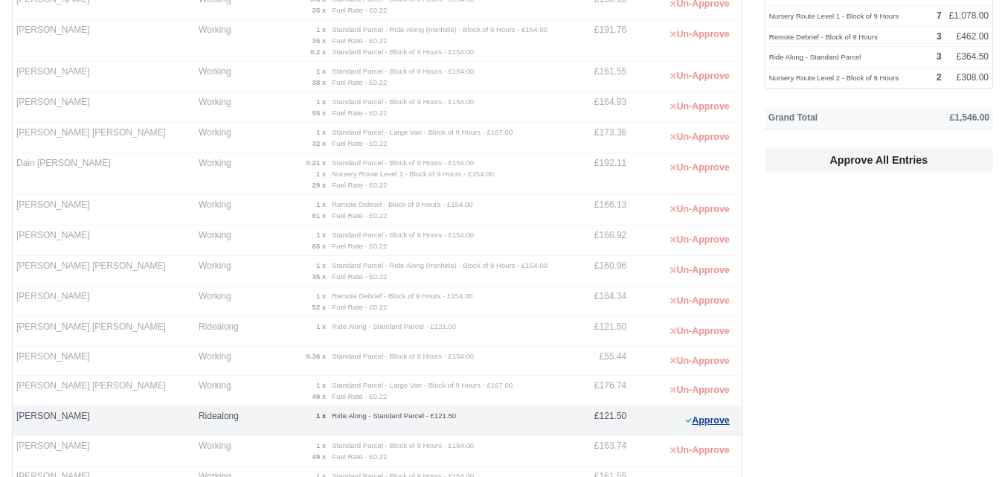
click at [708, 419] on button "Approve" at bounding box center [708, 421] width 60 height 22
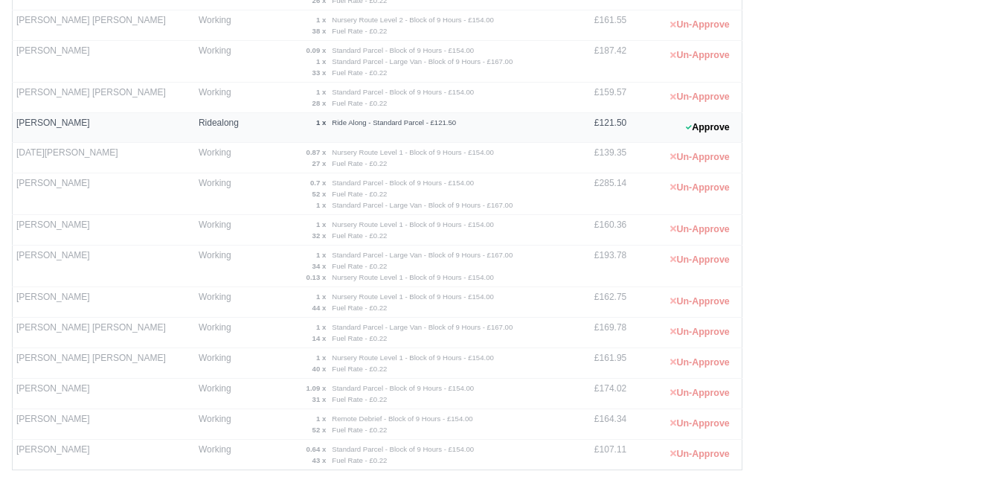
scroll to position [1078, 0]
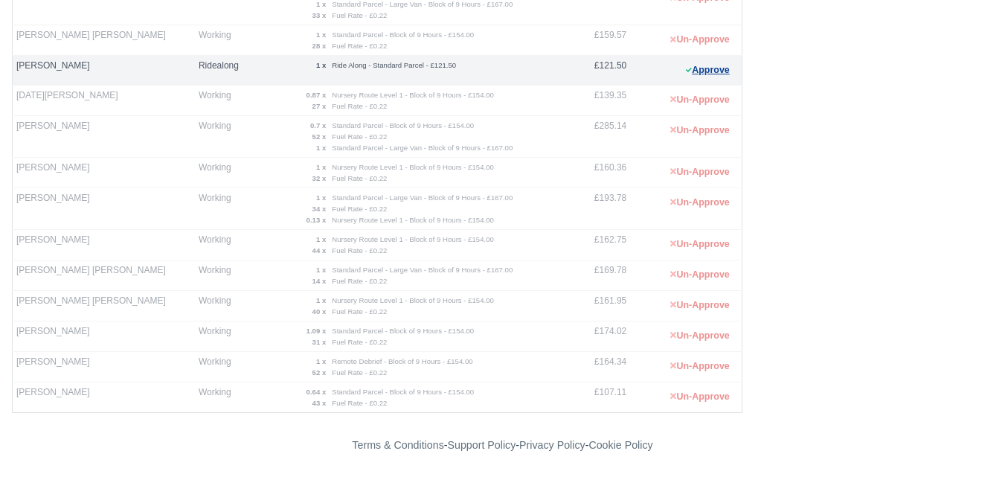
click at [701, 74] on button "Approve" at bounding box center [708, 71] width 60 height 22
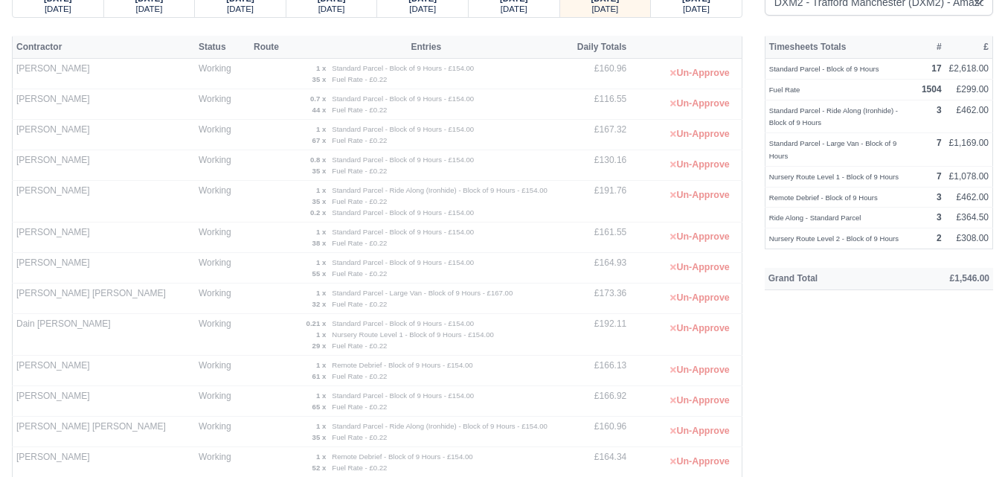
scroll to position [0, 0]
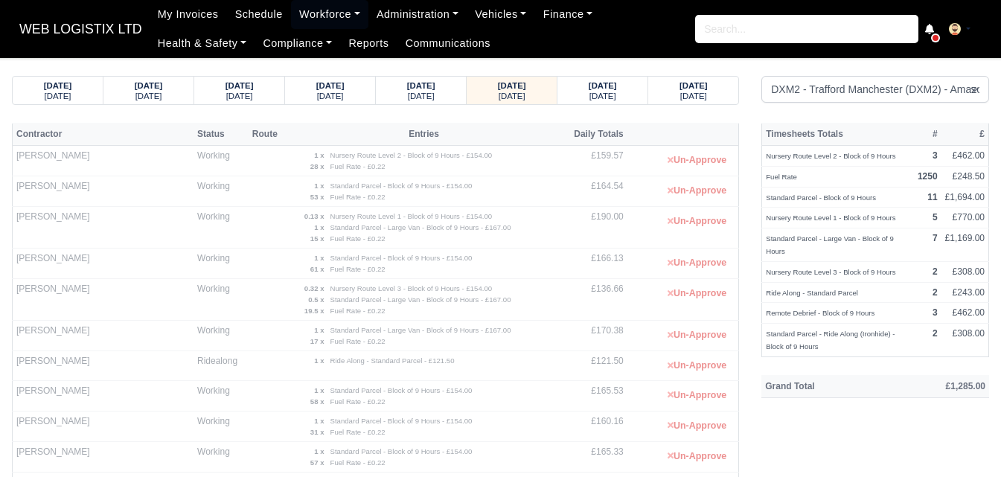
select select "1"
drag, startPoint x: 0, startPoint y: 0, endPoint x: 298, endPoint y: 39, distance: 300.2
click at [309, 3] on link "Workforce" at bounding box center [329, 14] width 77 height 29
click at [0, 0] on link "Manpower" at bounding box center [0, 0] width 0 height 0
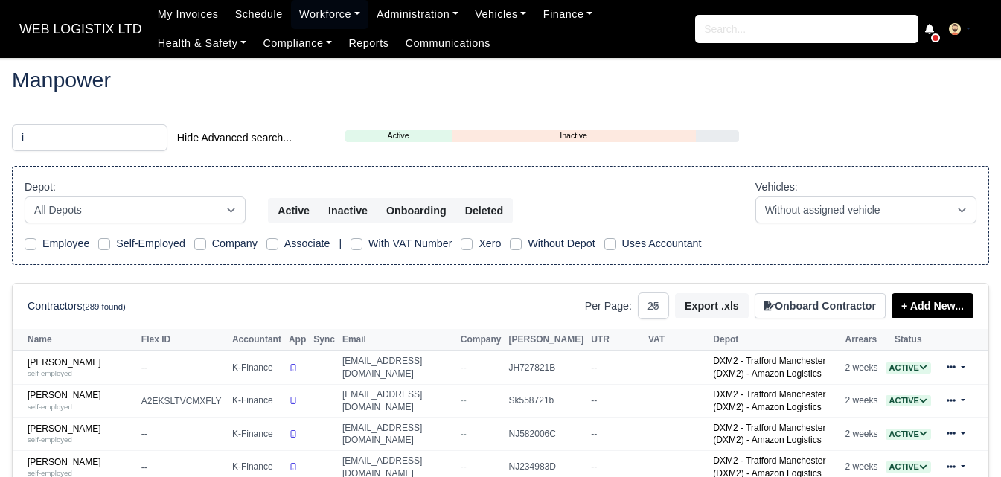
select select "25"
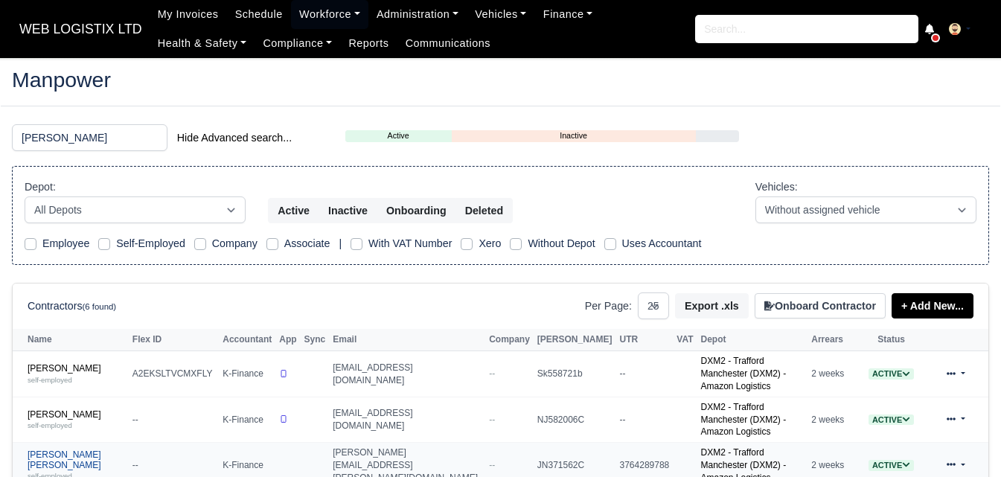
type input "ian"
click at [55, 449] on link "Ian Peter Hitchen self-employed" at bounding box center [76, 465] width 97 height 32
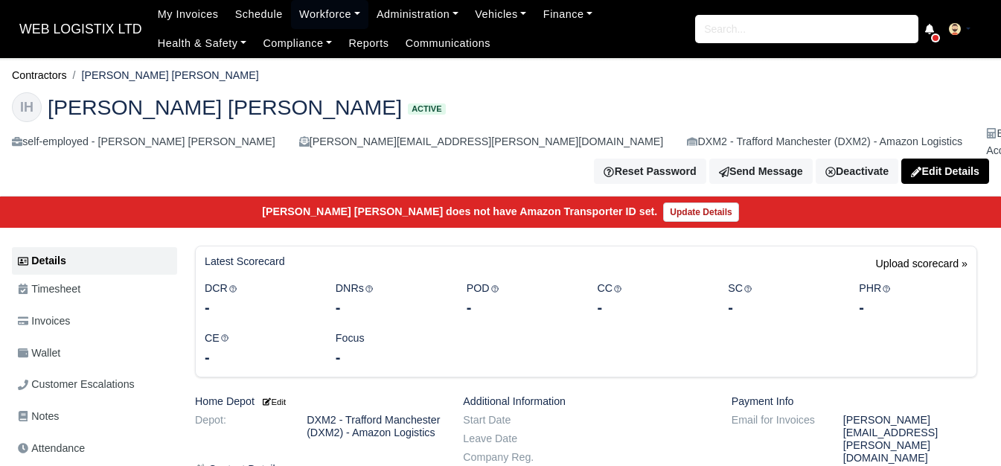
click at [48, 345] on span "Wallet" at bounding box center [39, 353] width 42 height 17
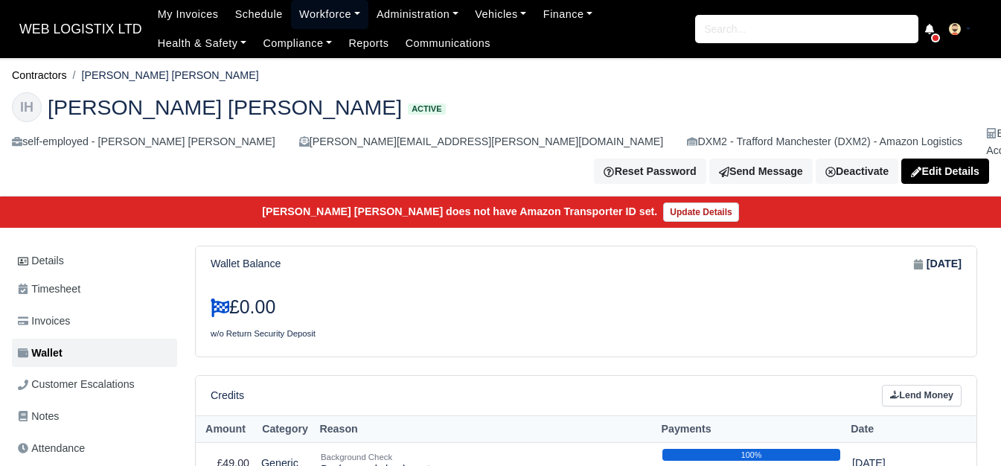
click at [313, 13] on link "Workforce" at bounding box center [329, 14] width 77 height 29
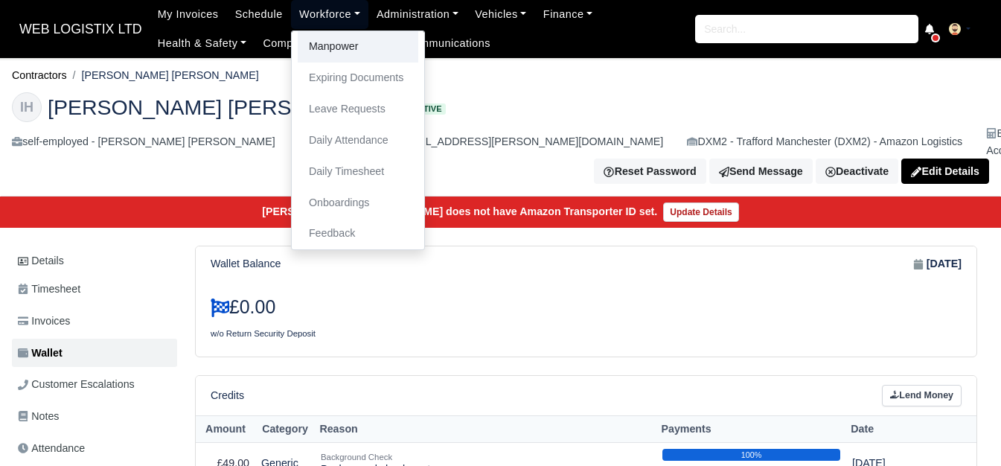
click at [313, 48] on link "Manpower" at bounding box center [358, 46] width 121 height 31
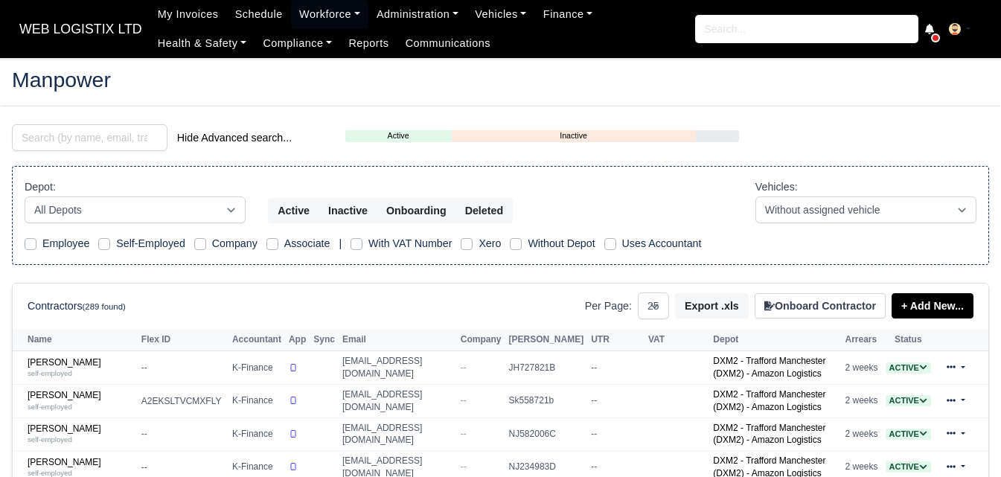
select select "25"
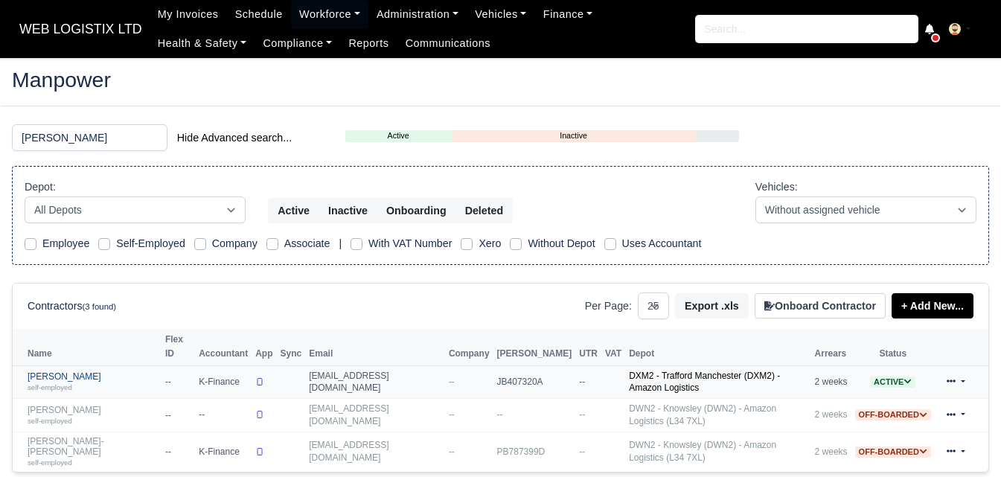
type input "jon"
click at [68, 382] on div "self-employed" at bounding box center [93, 387] width 130 height 10
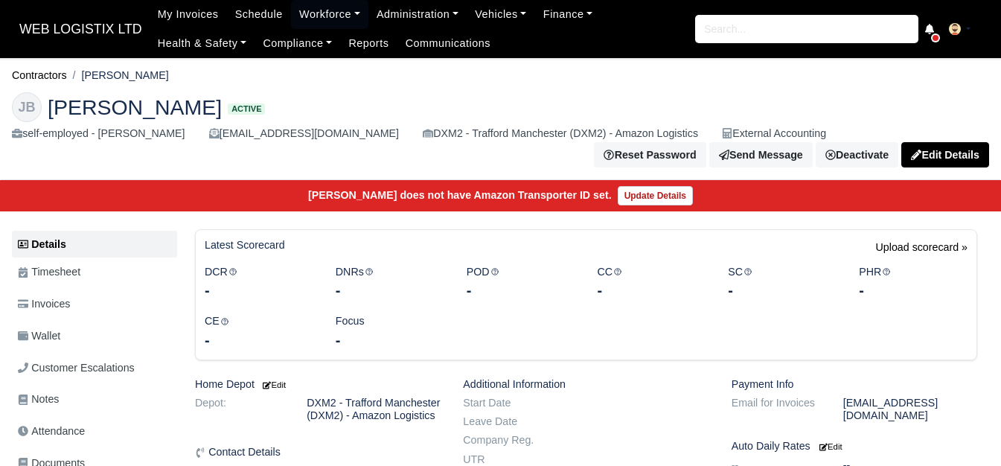
drag, startPoint x: 66, startPoint y: 365, endPoint x: 425, endPoint y: 225, distance: 385.0
click at [425, 225] on main "Contractors [PERSON_NAME] [PERSON_NAME] [PERSON_NAME] Active self-employed - [P…" at bounding box center [500, 473] width 1001 height 795
click at [95, 337] on link "Wallet" at bounding box center [94, 335] width 165 height 29
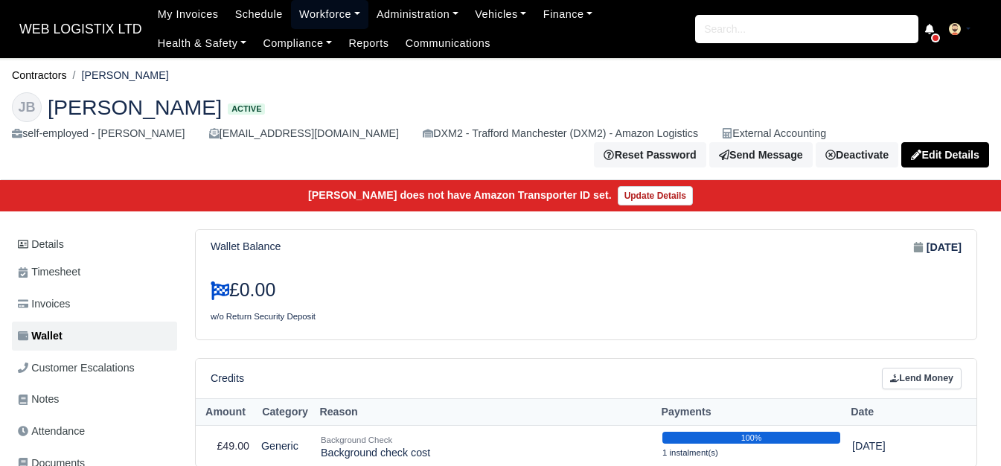
drag, startPoint x: 298, startPoint y: 14, endPoint x: 297, endPoint y: 23, distance: 9.0
click at [298, 14] on link "Workforce" at bounding box center [329, 14] width 77 height 29
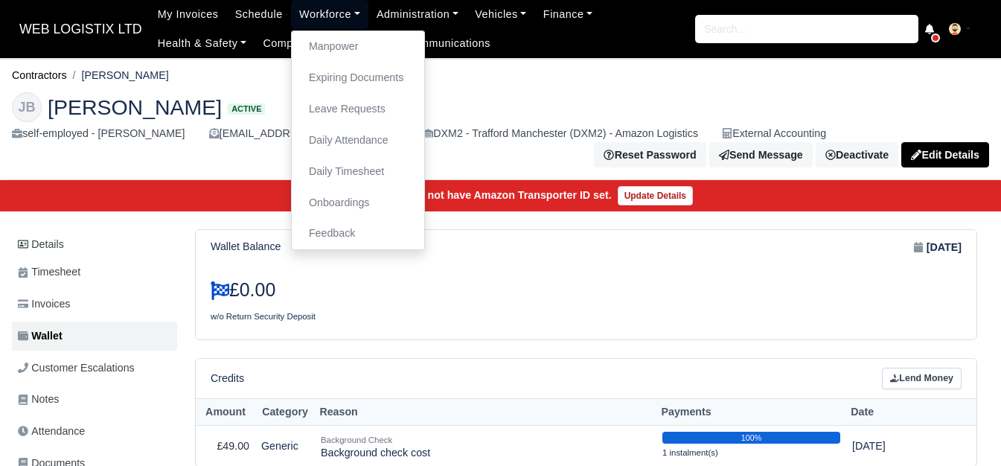
click at [295, 25] on link "Workforce" at bounding box center [329, 14] width 77 height 29
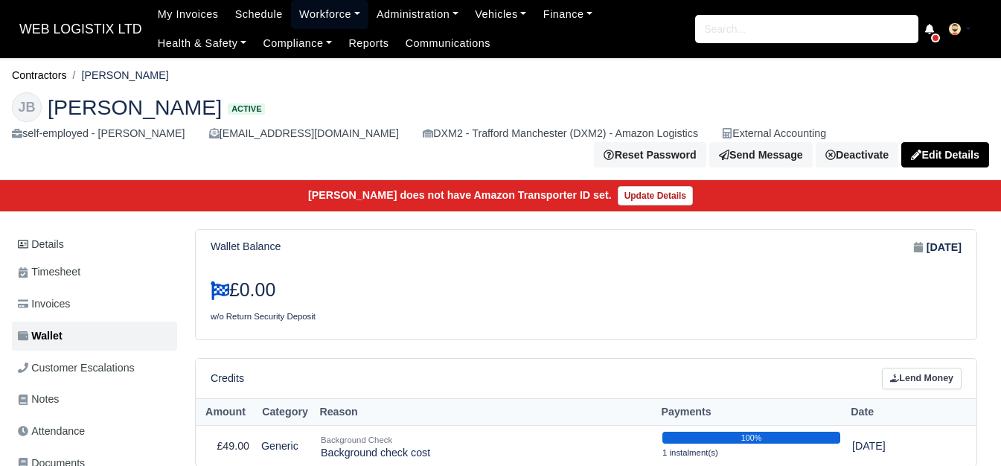
click at [301, 6] on link "Workforce" at bounding box center [329, 14] width 77 height 29
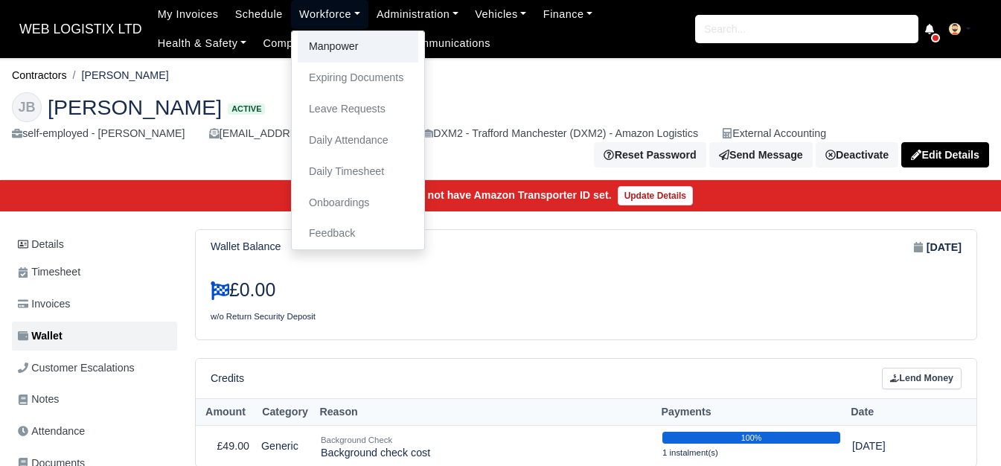
click at [307, 46] on link "Manpower" at bounding box center [358, 46] width 121 height 31
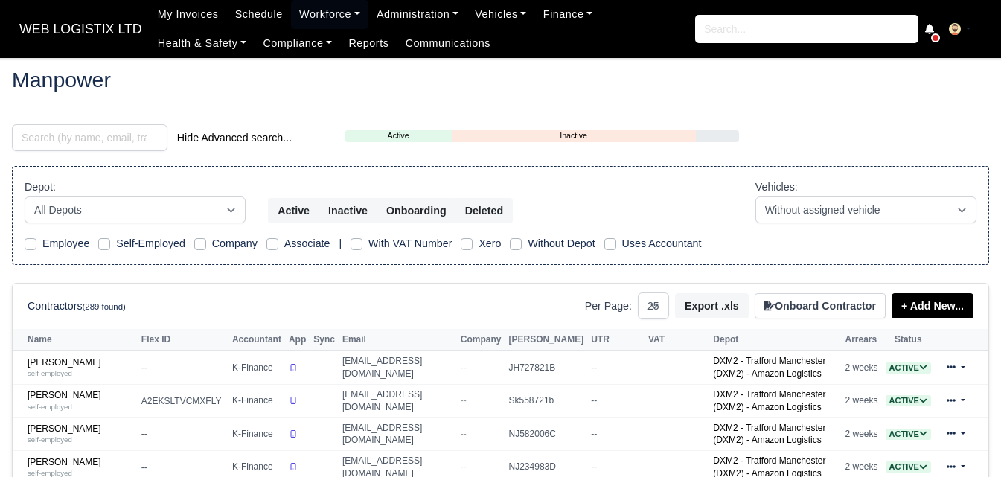
select select "25"
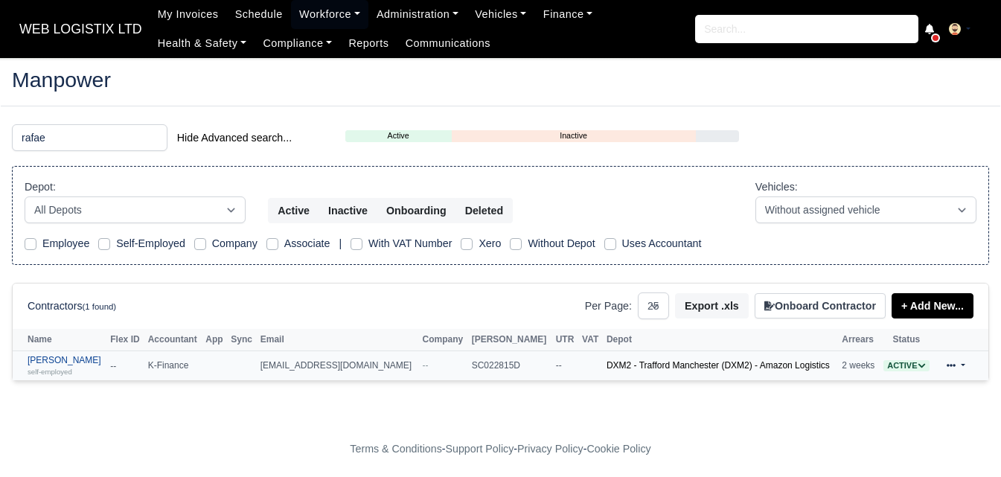
type input "rafae"
click at [45, 356] on link "Rafael David Dexter self-employed" at bounding box center [65, 366] width 75 height 22
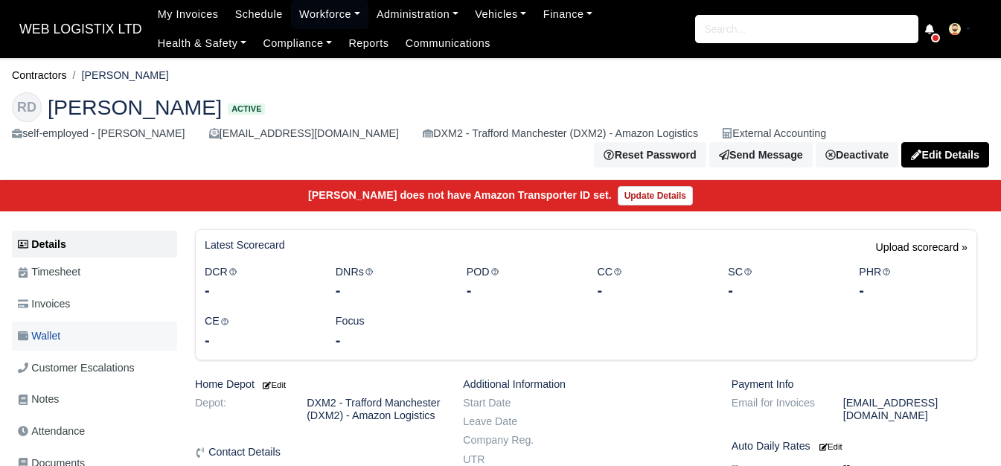
click at [53, 345] on span "Wallet" at bounding box center [39, 335] width 42 height 17
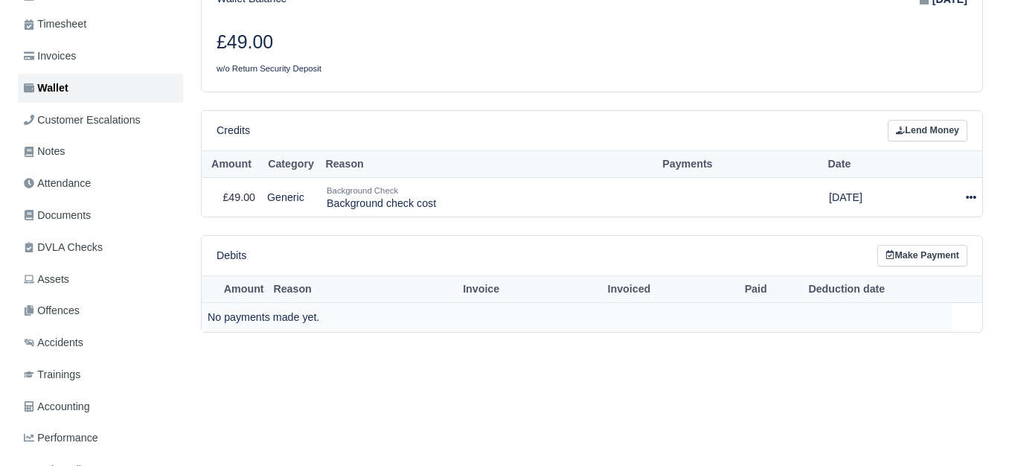
scroll to position [248, 0]
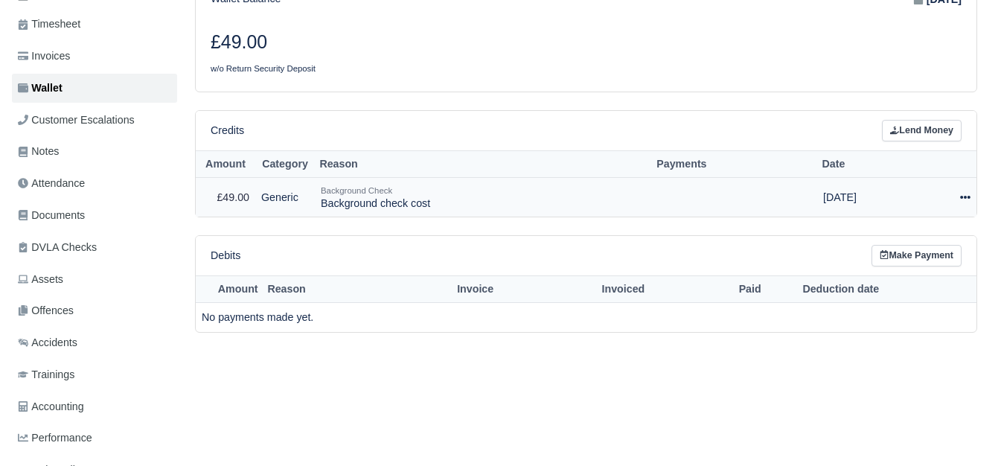
click at [961, 199] on icon at bounding box center [965, 197] width 10 height 3
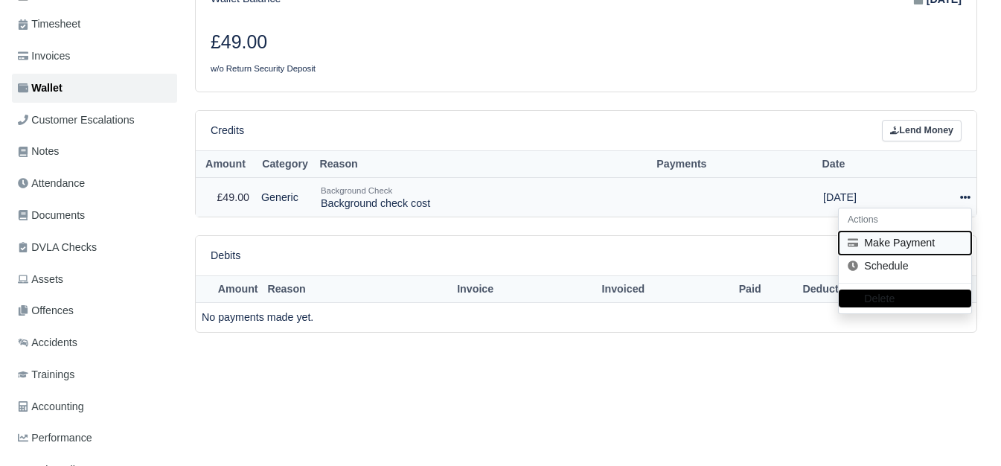
click at [897, 246] on button "Make Payment" at bounding box center [905, 242] width 132 height 23
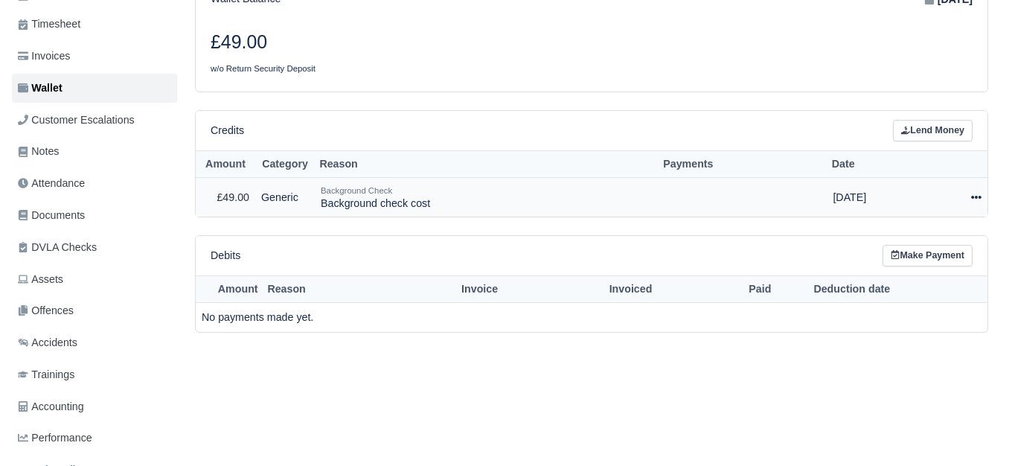
select select "7082"
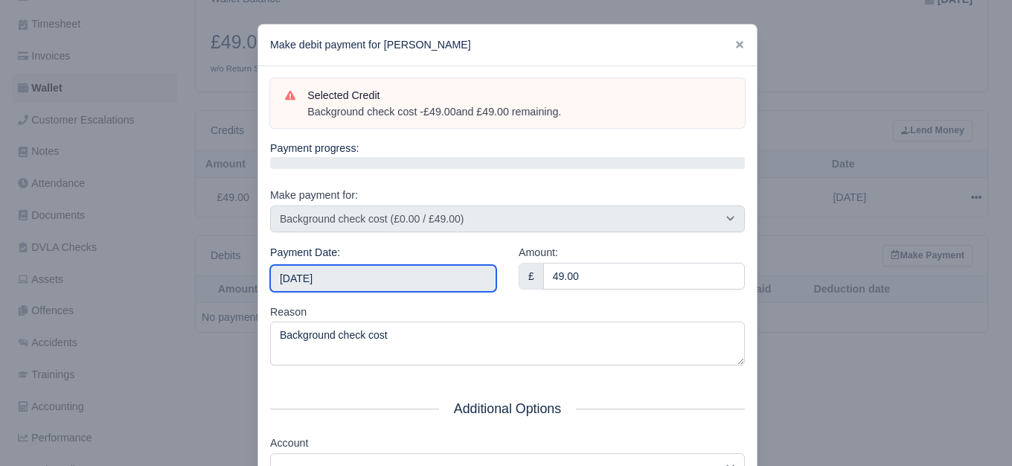
click at [402, 282] on input "2025-09-27" at bounding box center [383, 278] width 226 height 27
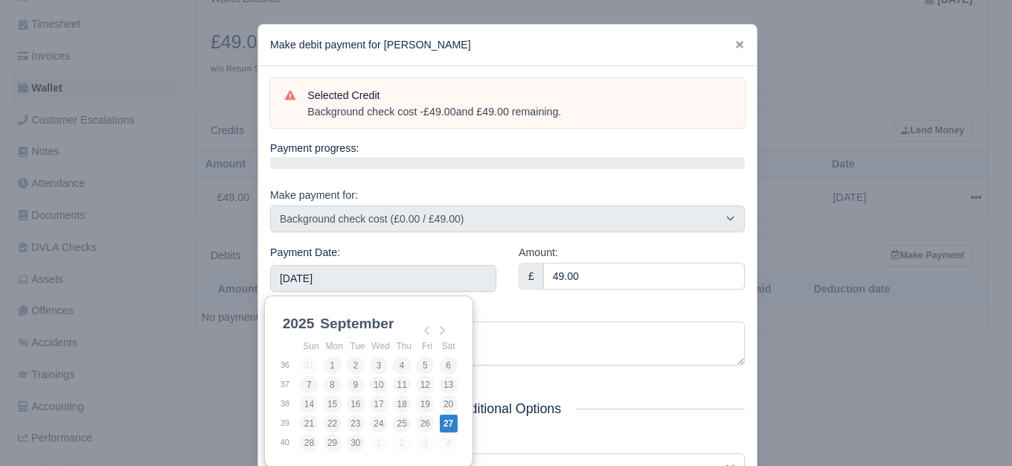
click at [586, 310] on div "Reason Background check cost" at bounding box center [507, 335] width 475 height 63
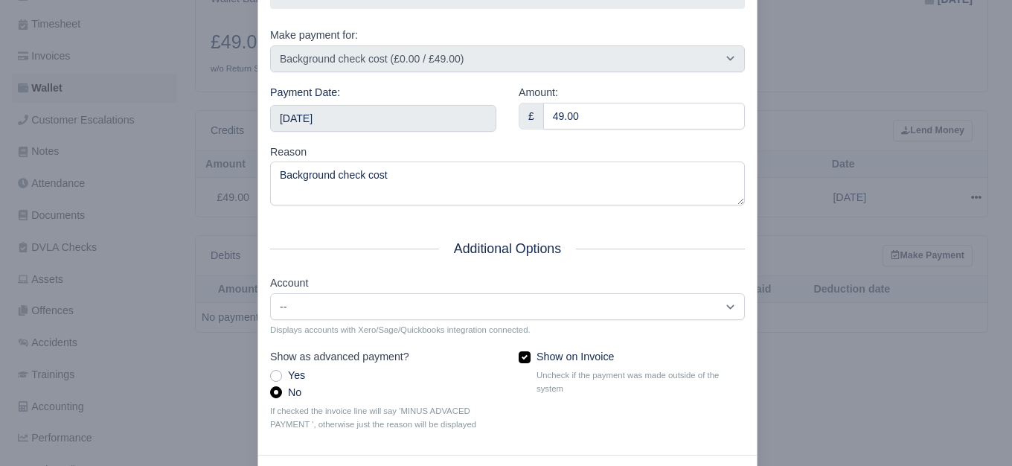
scroll to position [225, 0]
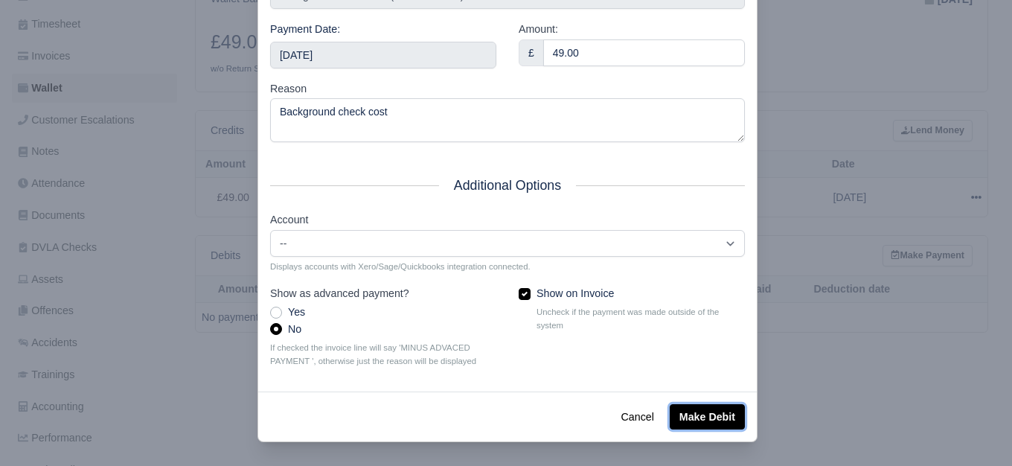
click at [699, 428] on button "Make Debit" at bounding box center [707, 416] width 75 height 25
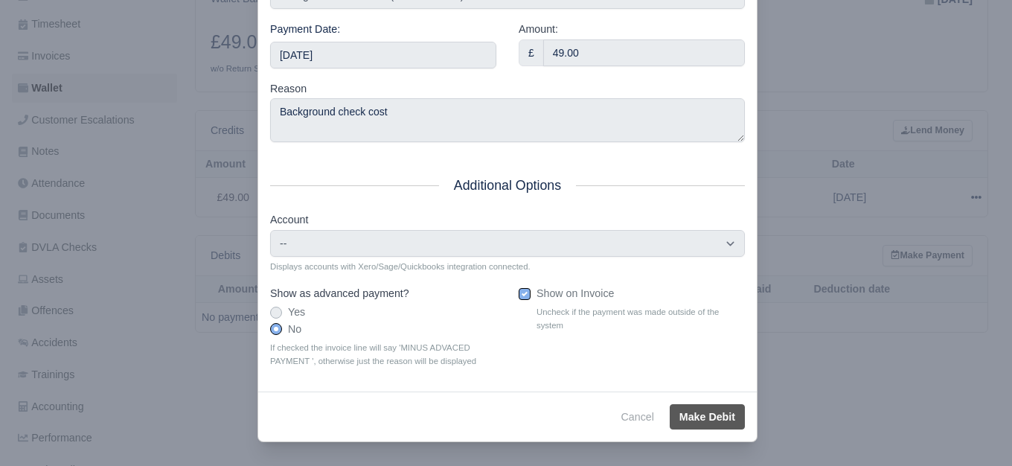
type input "2025-09-27T23:59:59+01:00"
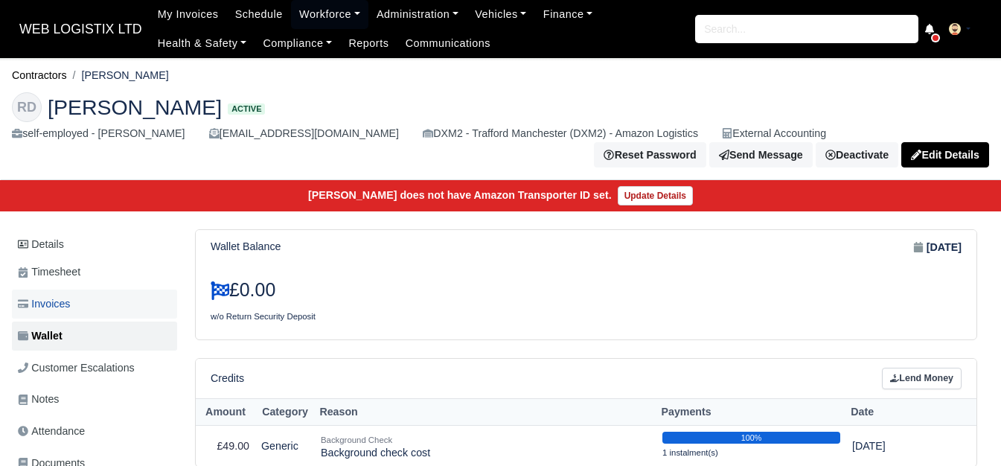
click at [92, 310] on link "Invoices" at bounding box center [94, 303] width 165 height 29
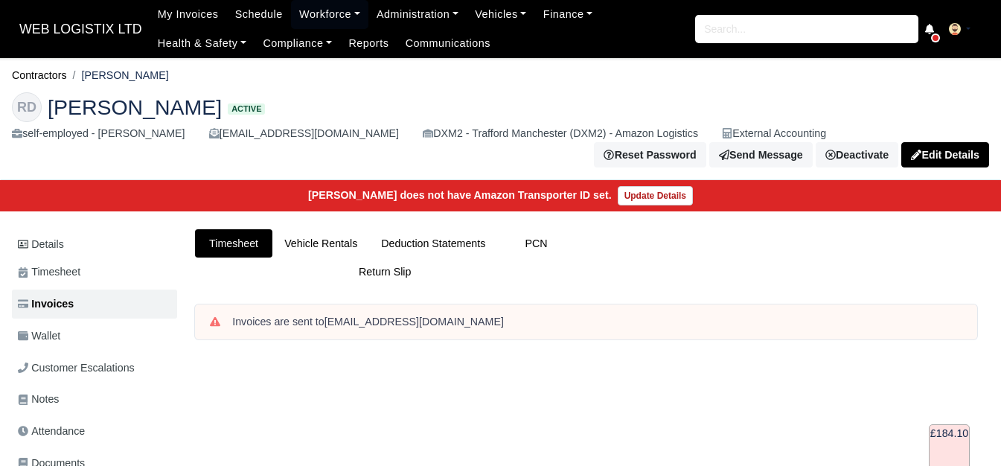
scroll to position [598, 0]
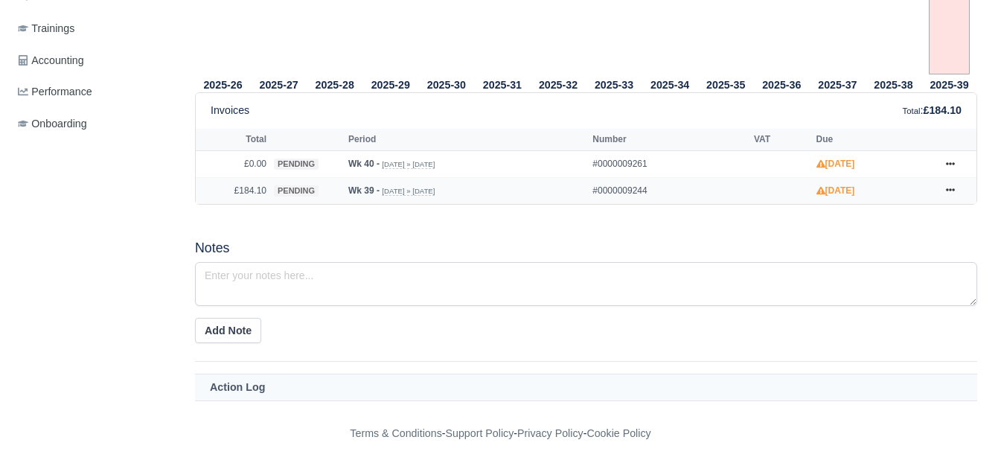
drag, startPoint x: 953, startPoint y: 189, endPoint x: 915, endPoint y: 209, distance: 43.6
click at [953, 189] on icon at bounding box center [950, 190] width 9 height 3
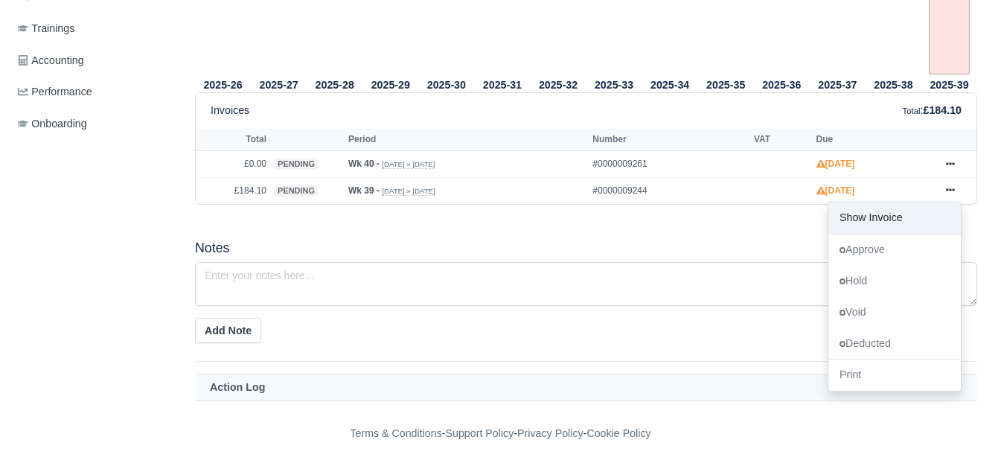
scroll to position [0, 0]
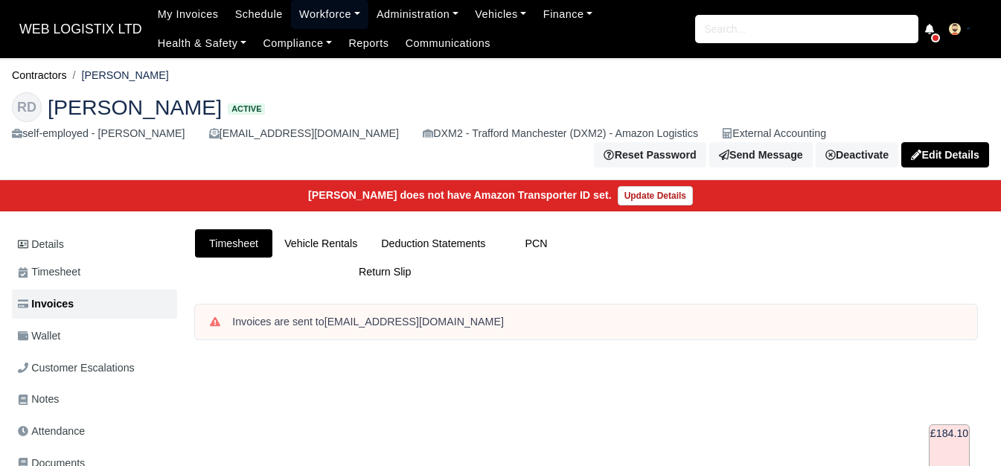
click at [330, 8] on link "Workforce" at bounding box center [329, 14] width 77 height 29
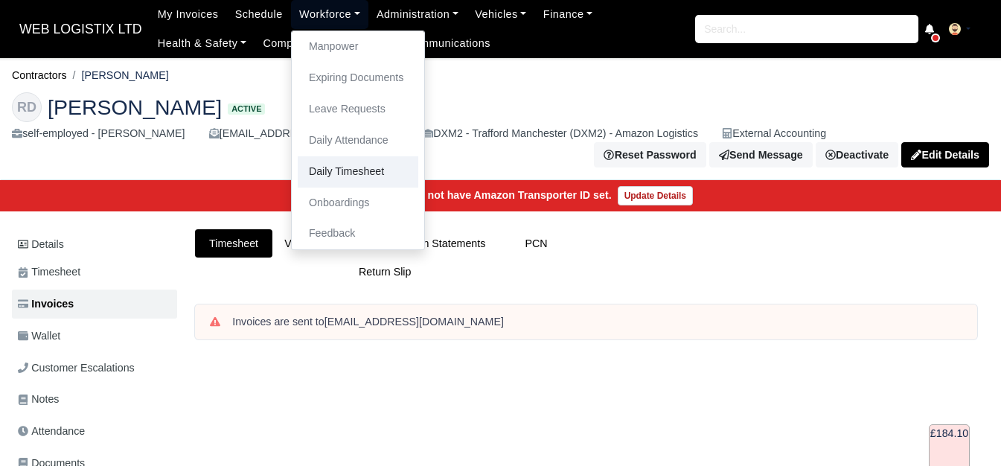
click at [339, 165] on link "Daily Timesheet" at bounding box center [358, 171] width 121 height 31
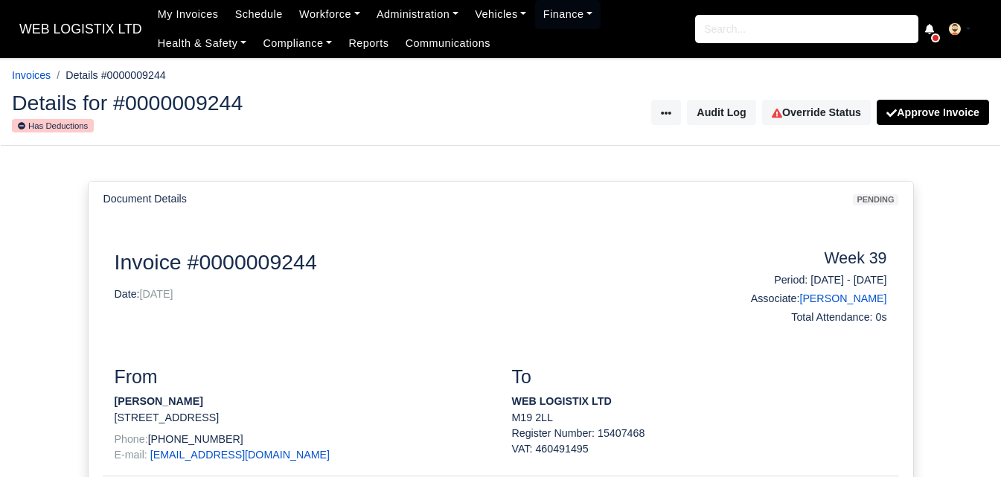
scroll to position [248, 0]
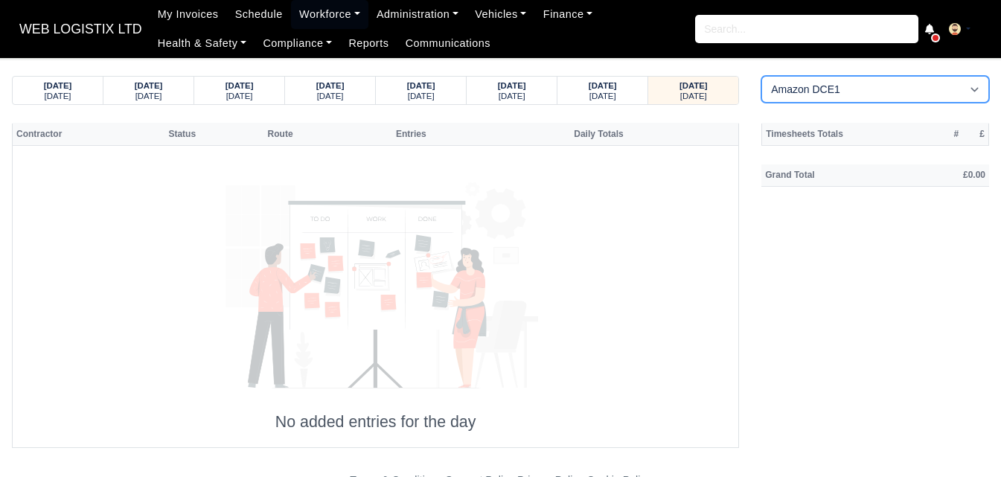
drag, startPoint x: 836, startPoint y: 94, endPoint x: 830, endPoint y: 99, distance: 7.9
click at [835, 93] on select "Amazon DCE1 DWN2 - [GEOGRAPHIC_DATA] (DWN2) - Amazon Logistics (L34 7XL) DXM2 -…" at bounding box center [875, 89] width 228 height 27
select select "1"
click at [761, 76] on select "Amazon DCE1 DWN2 - [GEOGRAPHIC_DATA] (DWN2) - Amazon Logistics (L34 7XL) DXM2 -…" at bounding box center [875, 89] width 228 height 27
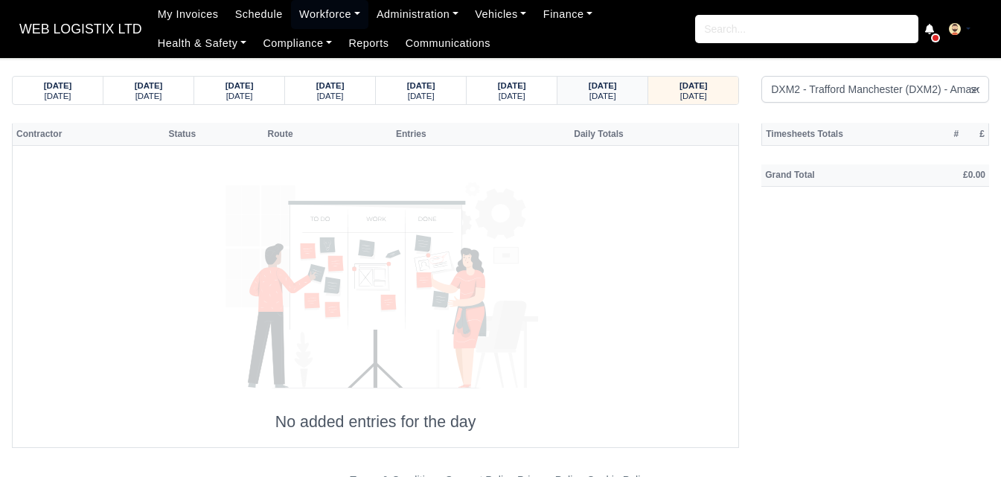
click at [618, 96] on div "[DATE]" at bounding box center [603, 95] width 62 height 10
